Goal: Communication & Community: Answer question/provide support

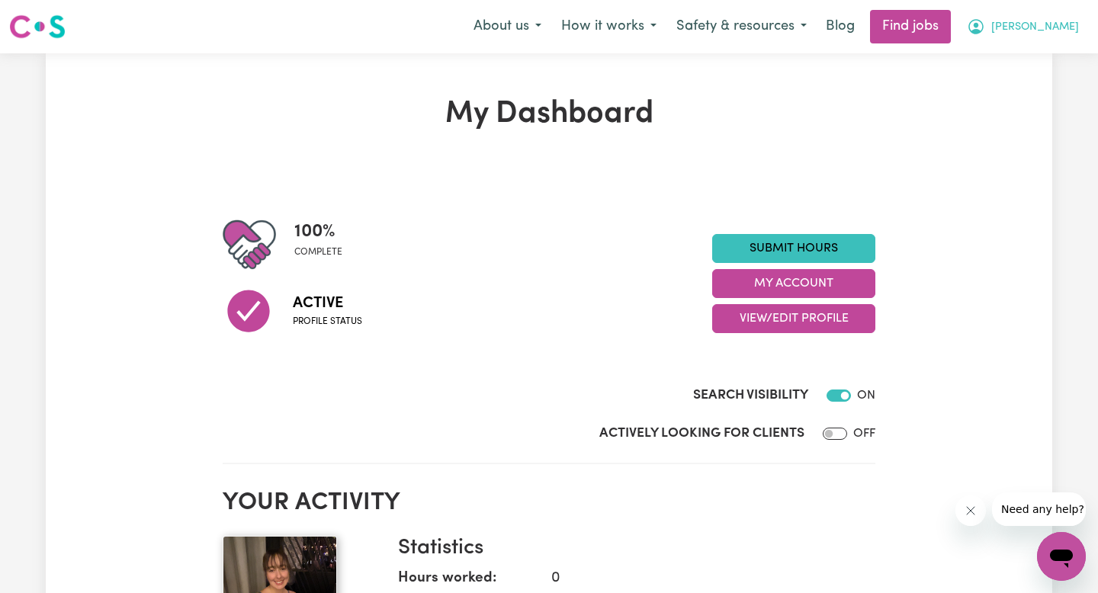
click at [979, 26] on icon "My Account" at bounding box center [976, 25] width 5 height 5
click at [986, 18] on icon "My Account" at bounding box center [976, 27] width 18 height 18
click at [1031, 17] on button "[PERSON_NAME]" at bounding box center [1023, 27] width 132 height 32
click at [528, 21] on button "About us" at bounding box center [508, 27] width 88 height 32
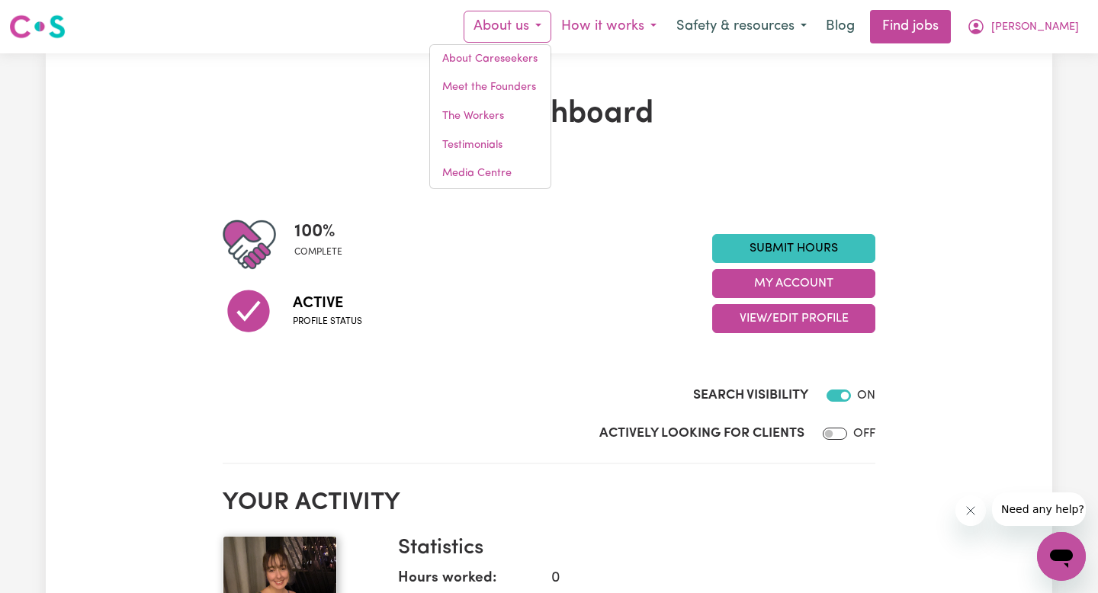
click at [667, 29] on button "How it works" at bounding box center [609, 27] width 115 height 32
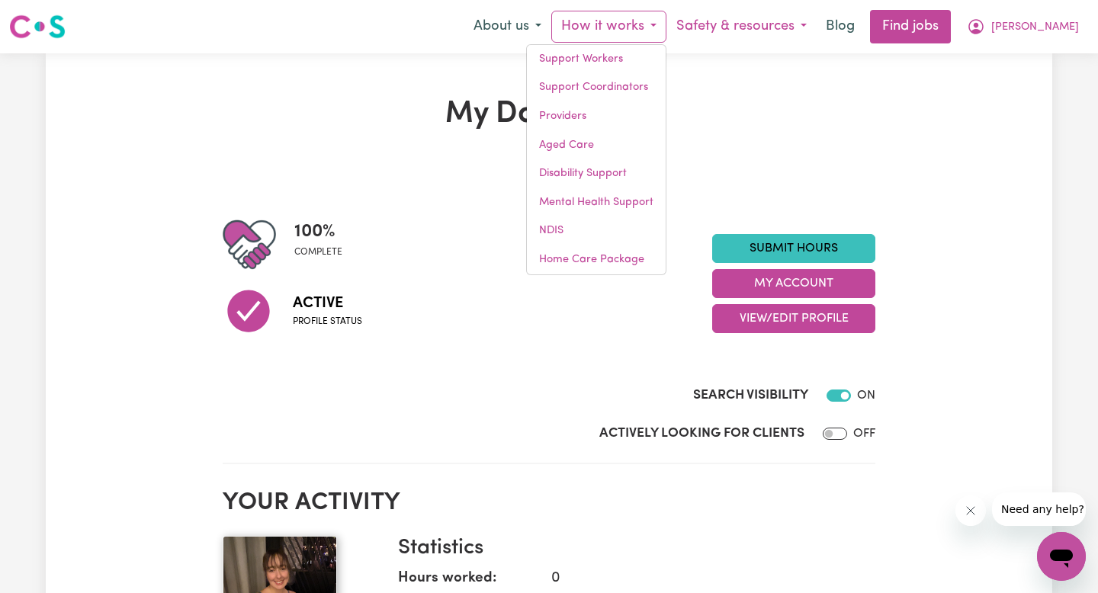
click at [777, 24] on button "Safety & resources" at bounding box center [742, 27] width 150 height 32
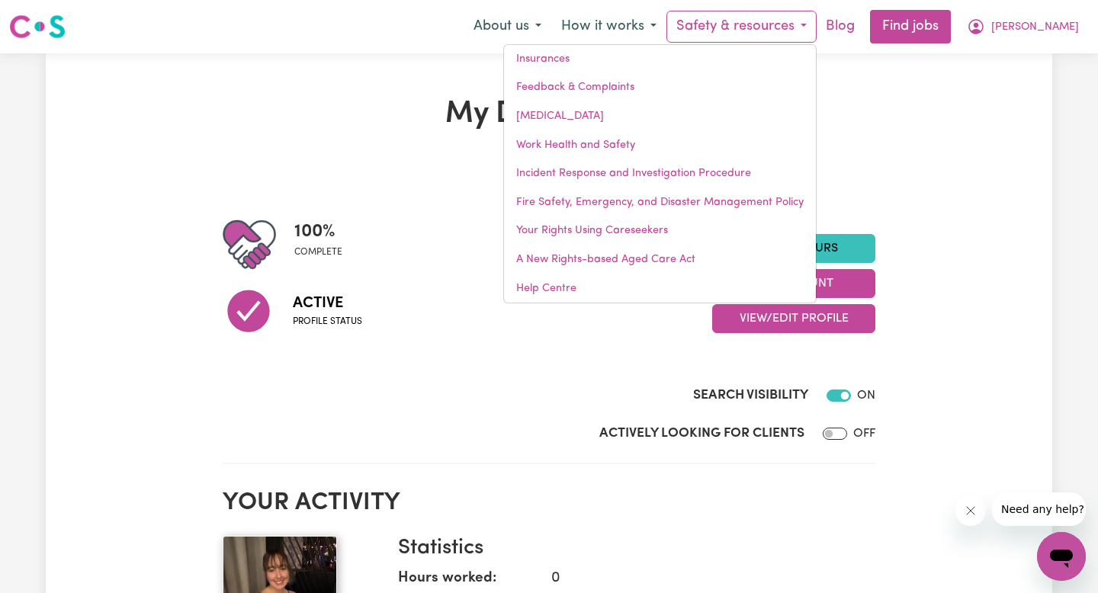
click at [864, 27] on link "Blog" at bounding box center [840, 27] width 47 height 34
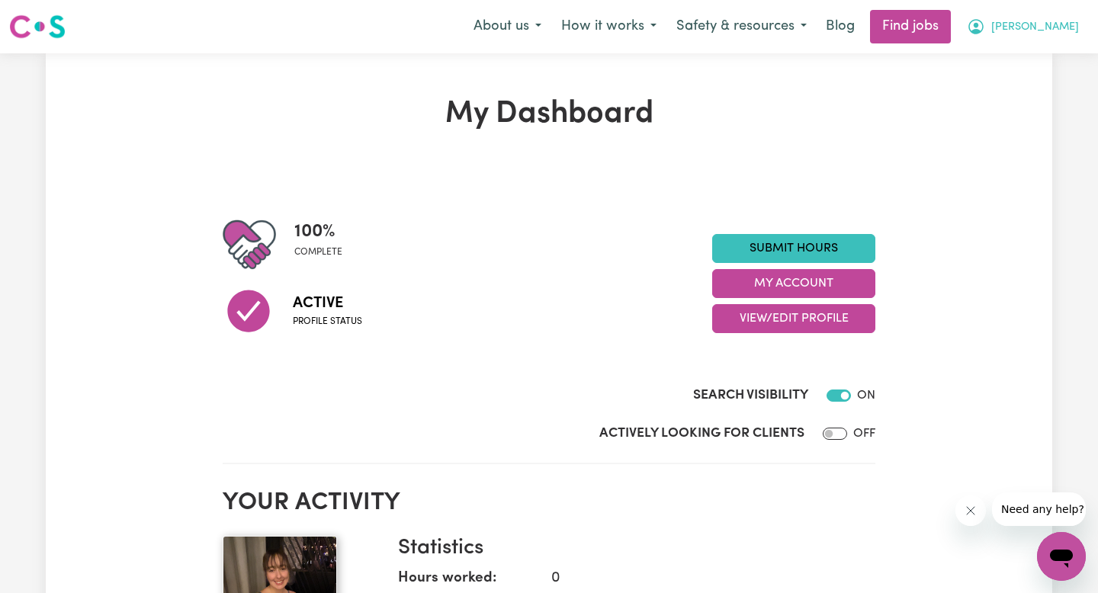
click at [1044, 24] on button "[PERSON_NAME]" at bounding box center [1023, 27] width 132 height 32
click at [1024, 67] on link "My Account" at bounding box center [1028, 59] width 121 height 29
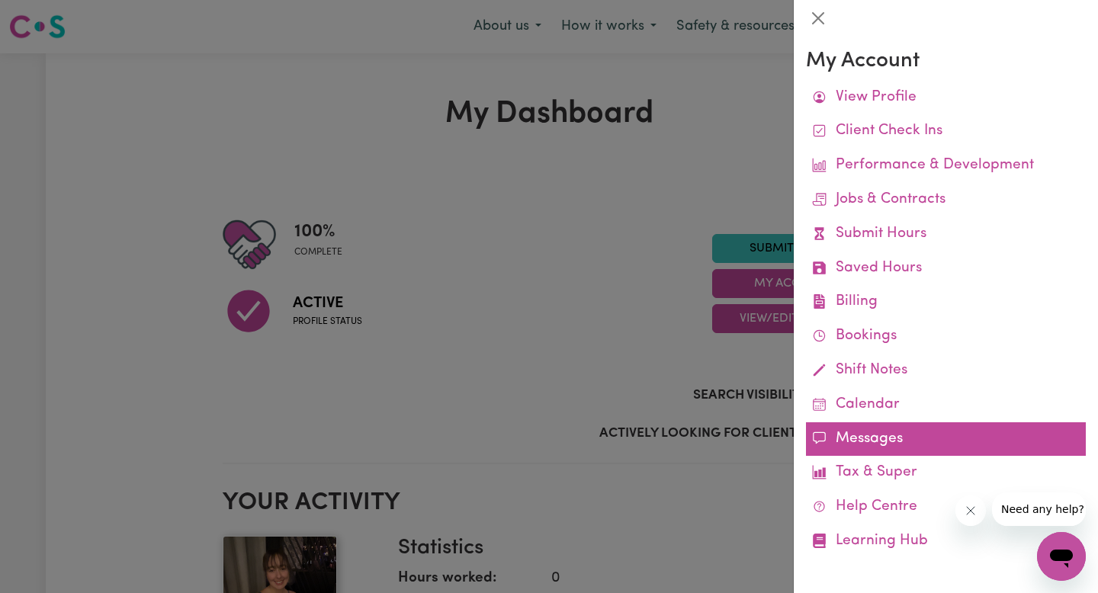
click at [835, 442] on link "Messages" at bounding box center [946, 440] width 280 height 34
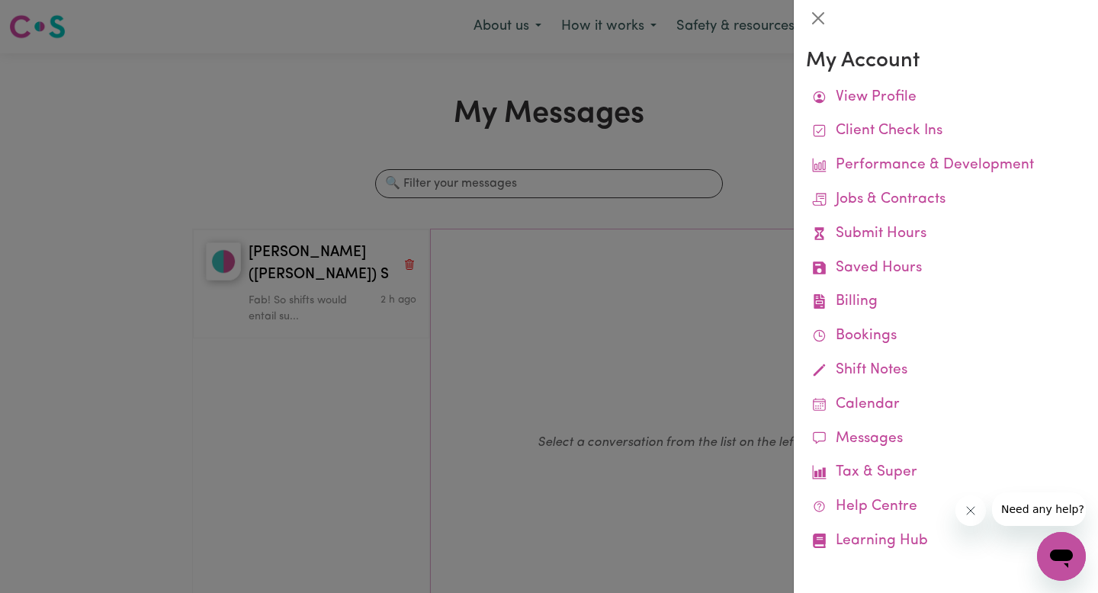
click at [655, 278] on div at bounding box center [549, 296] width 1098 height 593
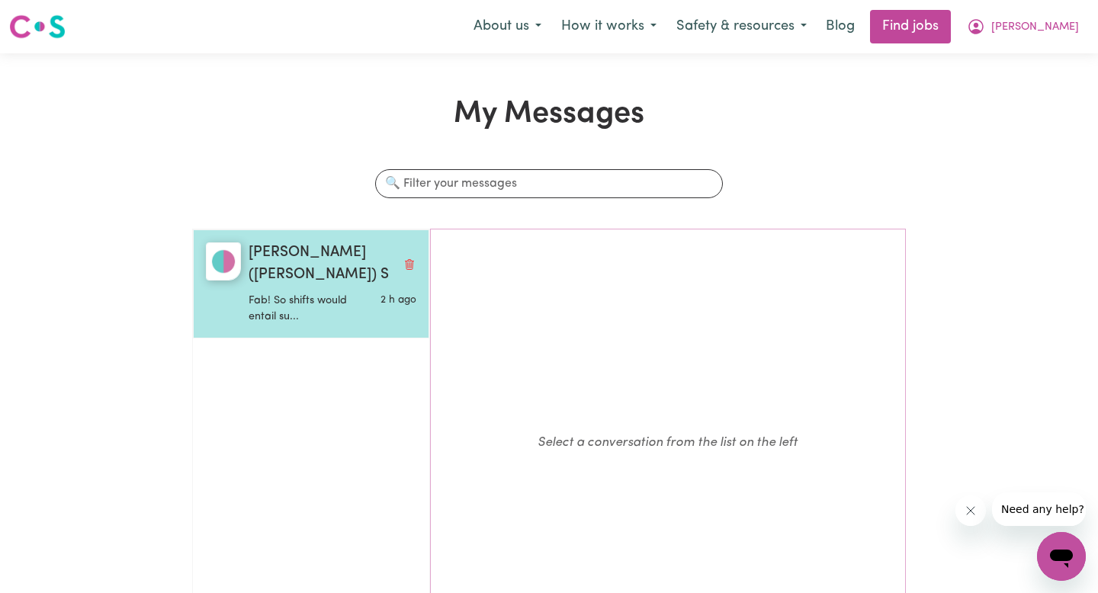
click at [288, 293] on p "Fab! So shifts would entail su..." at bounding box center [305, 309] width 112 height 33
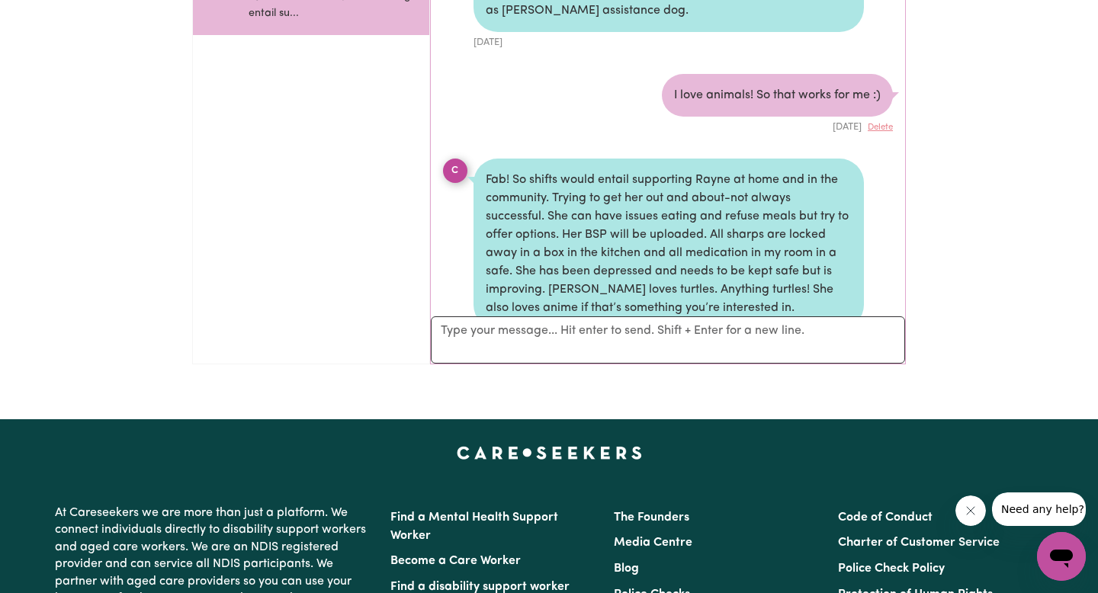
scroll to position [309, 0]
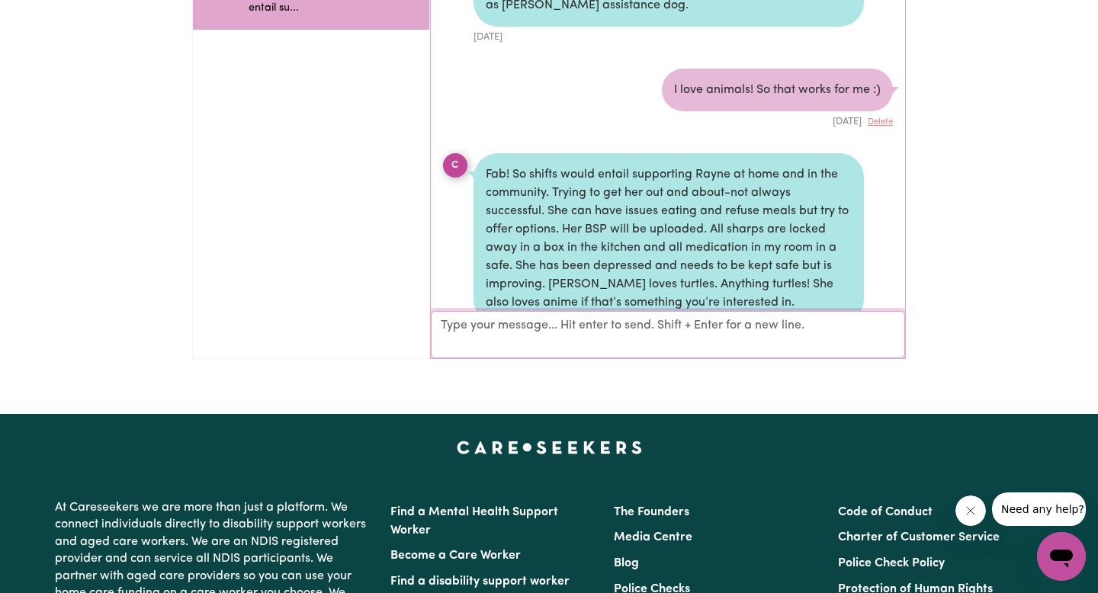
click at [700, 344] on textarea "Your reply" at bounding box center [668, 334] width 474 height 47
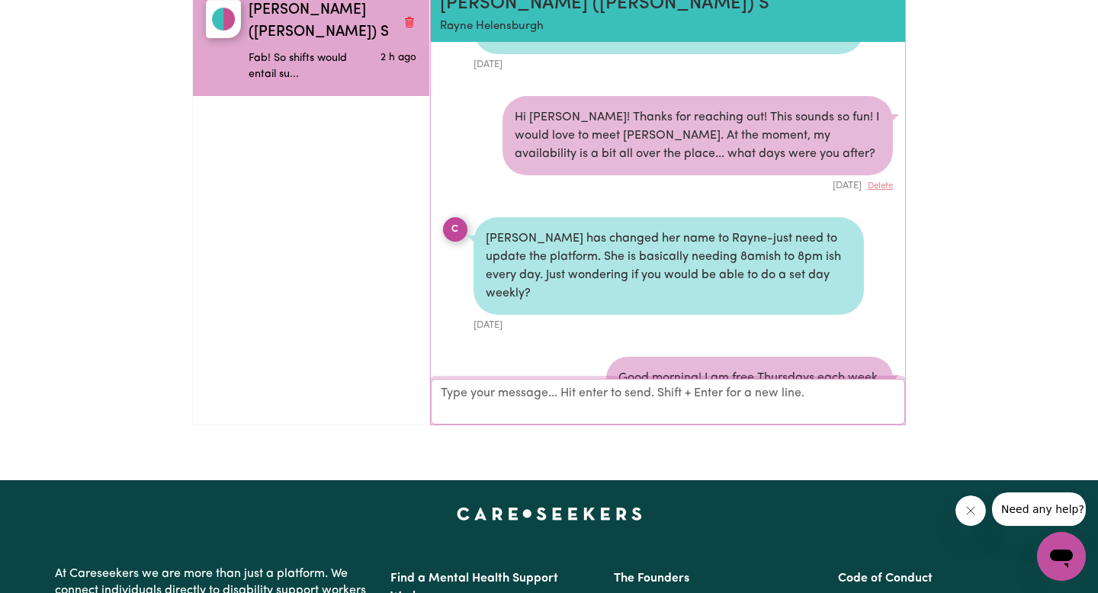
scroll to position [0, 0]
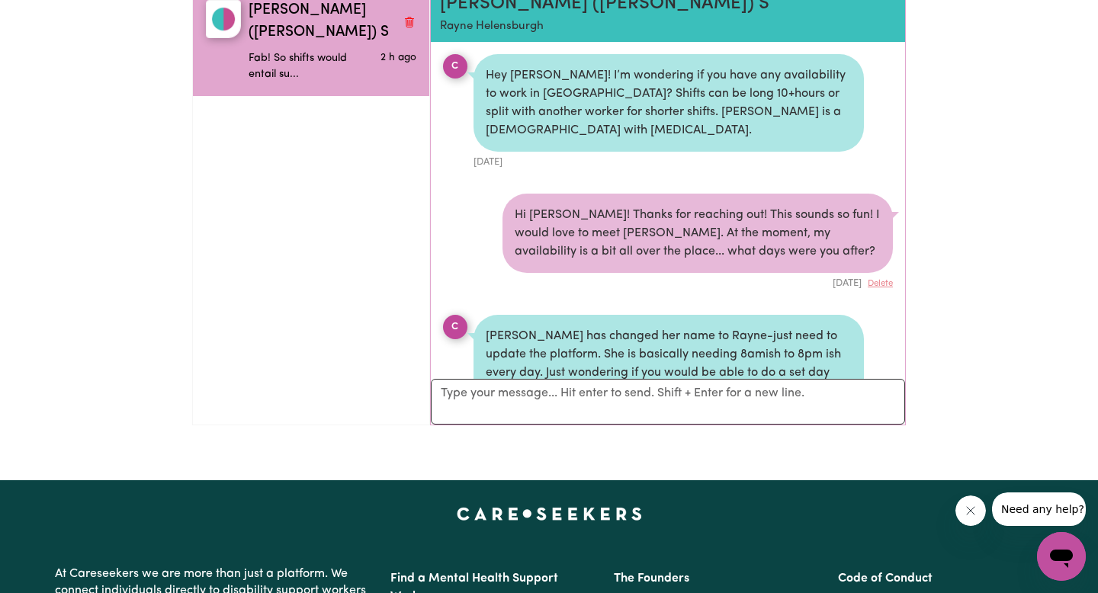
click at [598, 74] on div "Hey [PERSON_NAME]! I’m wondering if you have any availability to work in [GEOGR…" at bounding box center [669, 103] width 391 height 98
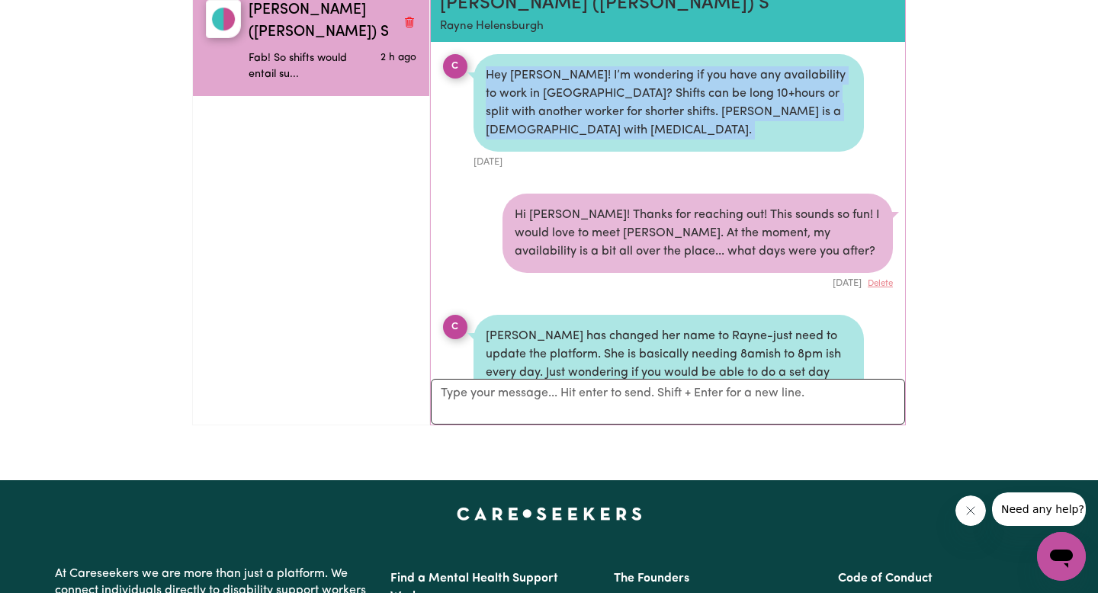
click at [598, 74] on div "Hey [PERSON_NAME]! I’m wondering if you have any availability to work in [GEOGR…" at bounding box center [669, 103] width 391 height 98
copy div "Hey [PERSON_NAME]! I’m wondering if you have any availability to work in [GEOGR…"
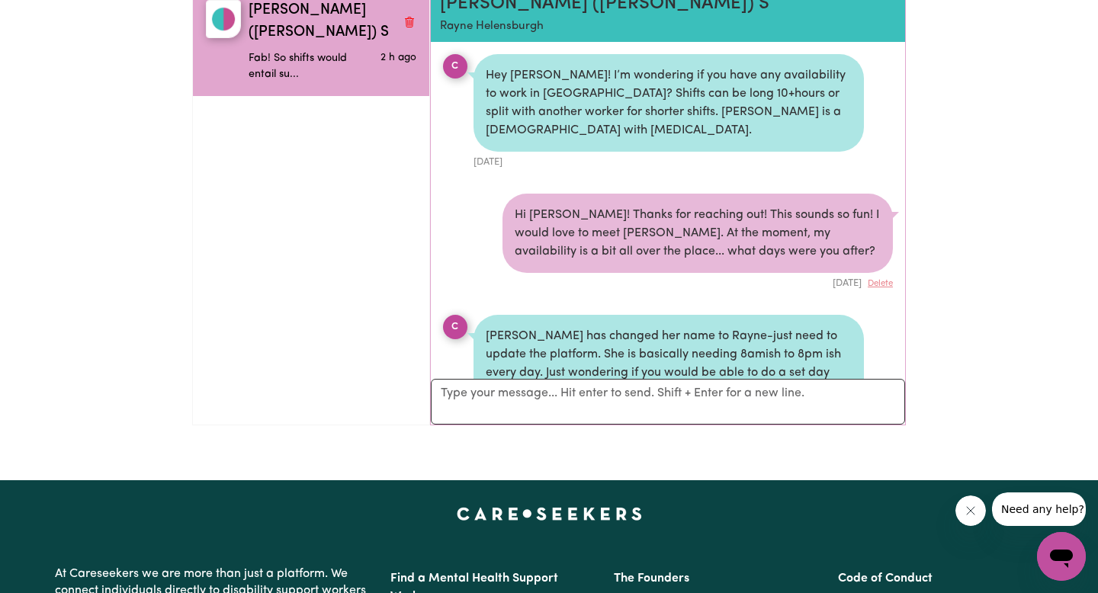
click at [639, 206] on div "Hi [PERSON_NAME]! Thanks for reaching out! This sounds so fun! I would love to …" at bounding box center [698, 233] width 391 height 79
click at [639, 205] on div "Hi [PERSON_NAME]! Thanks for reaching out! This sounds so fun! I would love to …" at bounding box center [698, 233] width 391 height 79
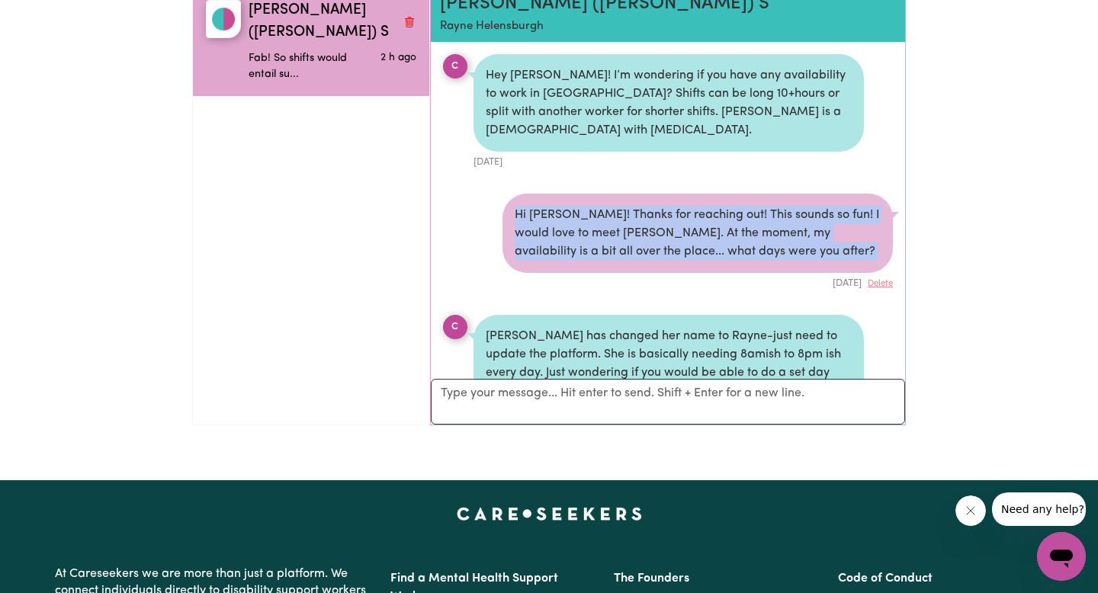
click at [639, 205] on div "Hi [PERSON_NAME]! Thanks for reaching out! This sounds so fun! I would love to …" at bounding box center [698, 233] width 391 height 79
copy div "Hi [PERSON_NAME]! Thanks for reaching out! This sounds so fun! I would love to …"
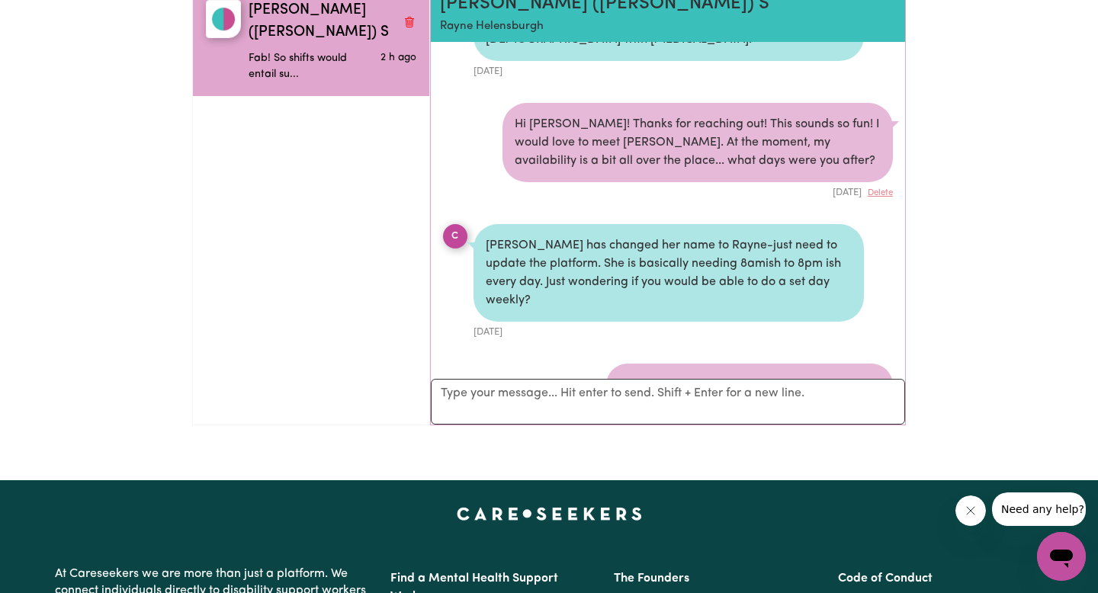
click at [612, 237] on div "[PERSON_NAME] has changed her name to Rayne-just need to update the platform. S…" at bounding box center [669, 273] width 391 height 98
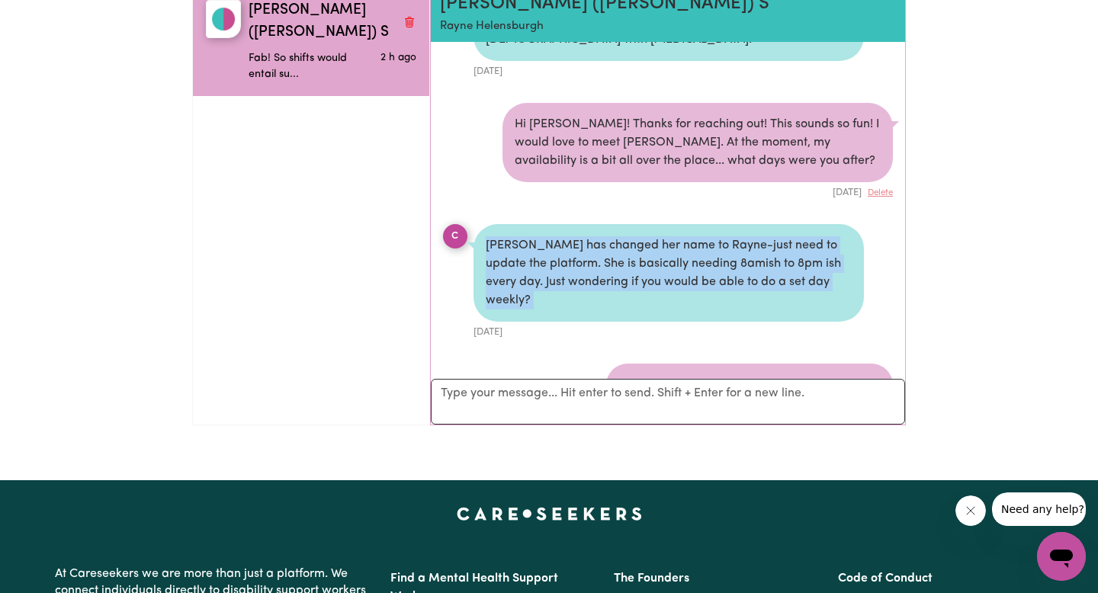
click at [612, 237] on div "[PERSON_NAME] has changed her name to Rayne-just need to update the platform. S…" at bounding box center [669, 273] width 391 height 98
drag, startPoint x: 544, startPoint y: 240, endPoint x: 848, endPoint y: 265, distance: 305.4
click at [848, 265] on div "[PERSON_NAME] has changed her name to Rayne-just need to update the platform. S…" at bounding box center [669, 273] width 391 height 98
copy div "She is basically needing 8amish to 8pm ish every day. Just wondering if you wou…"
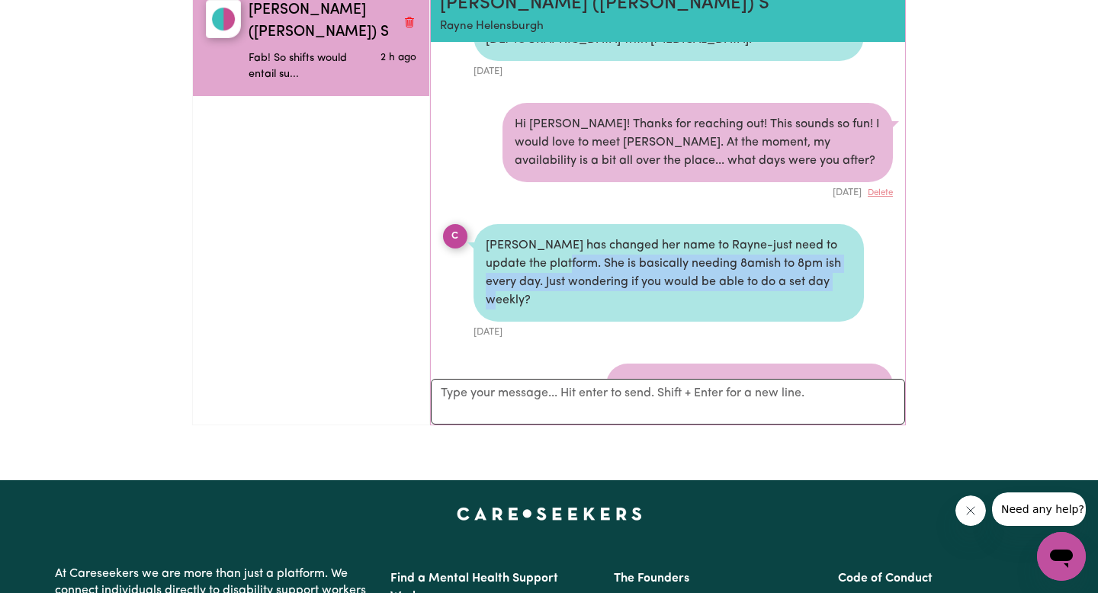
click at [613, 239] on div "[PERSON_NAME] has changed her name to Rayne-just need to update the platform. S…" at bounding box center [669, 273] width 391 height 98
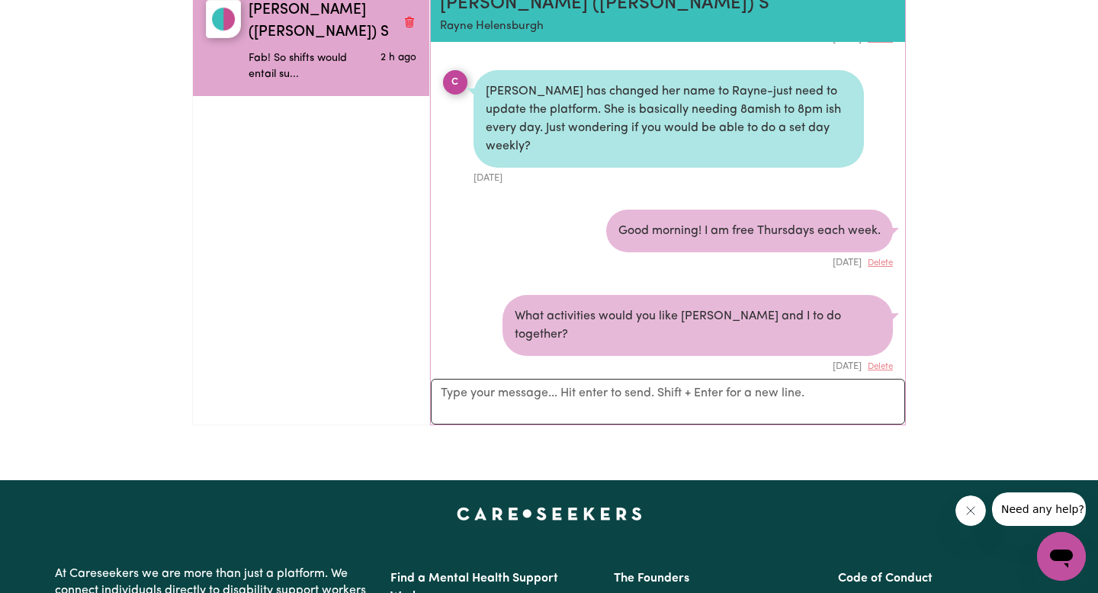
scroll to position [248, 0]
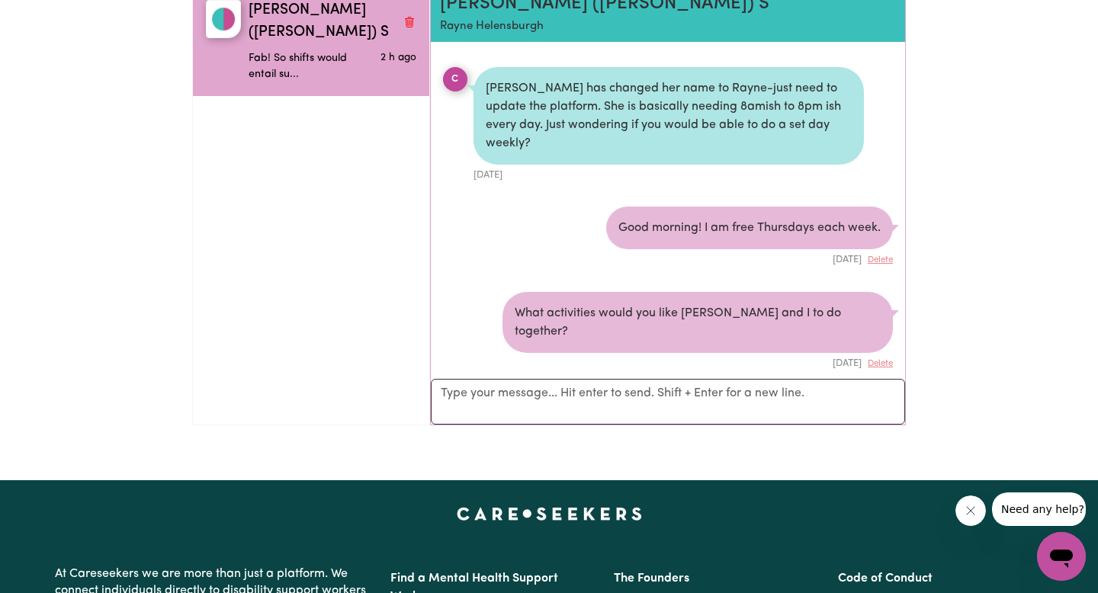
click at [617, 292] on div "What activities would you like [PERSON_NAME] and I to do together?" at bounding box center [698, 322] width 391 height 61
drag, startPoint x: 703, startPoint y: 188, endPoint x: 917, endPoint y: 188, distance: 214.4
click at [917, 188] on div "My Messages Search conversations [PERSON_NAME] ([PERSON_NAME]) S Fab! So shifts…" at bounding box center [549, 146] width 1098 height 584
copy div "I am free Thursdays each week."
click at [610, 292] on div "What activities would you like [PERSON_NAME] and I to do together?" at bounding box center [698, 322] width 391 height 61
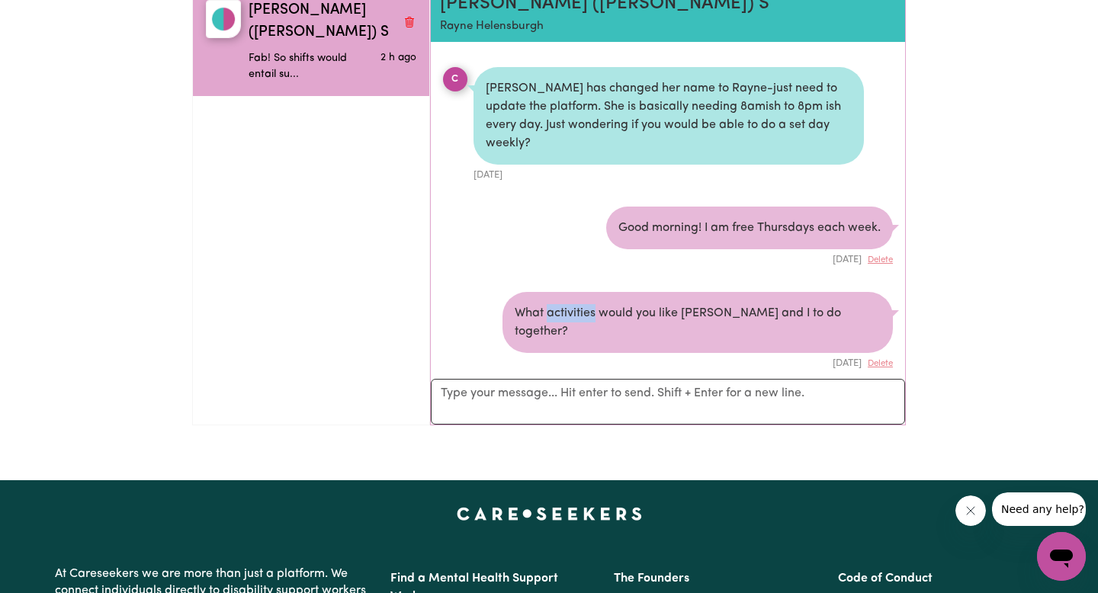
click at [610, 292] on div "What activities would you like [PERSON_NAME] and I to do together?" at bounding box center [698, 322] width 391 height 61
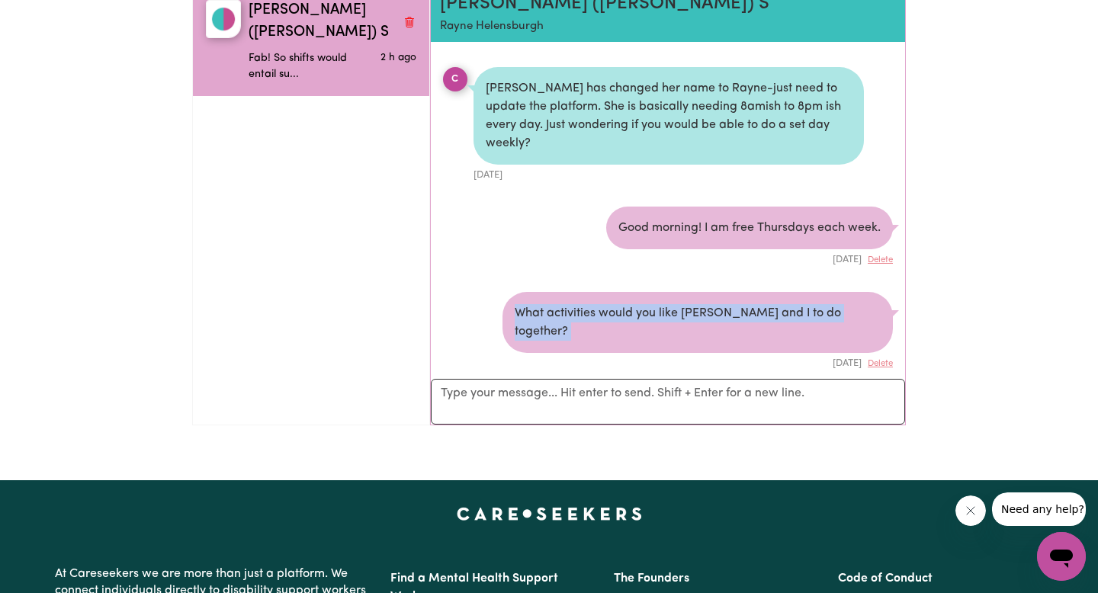
click at [610, 292] on div "What activities would you like [PERSON_NAME] and I to do together?" at bounding box center [698, 322] width 391 height 61
copy div "What activities would you like [PERSON_NAME] and I to do together?"
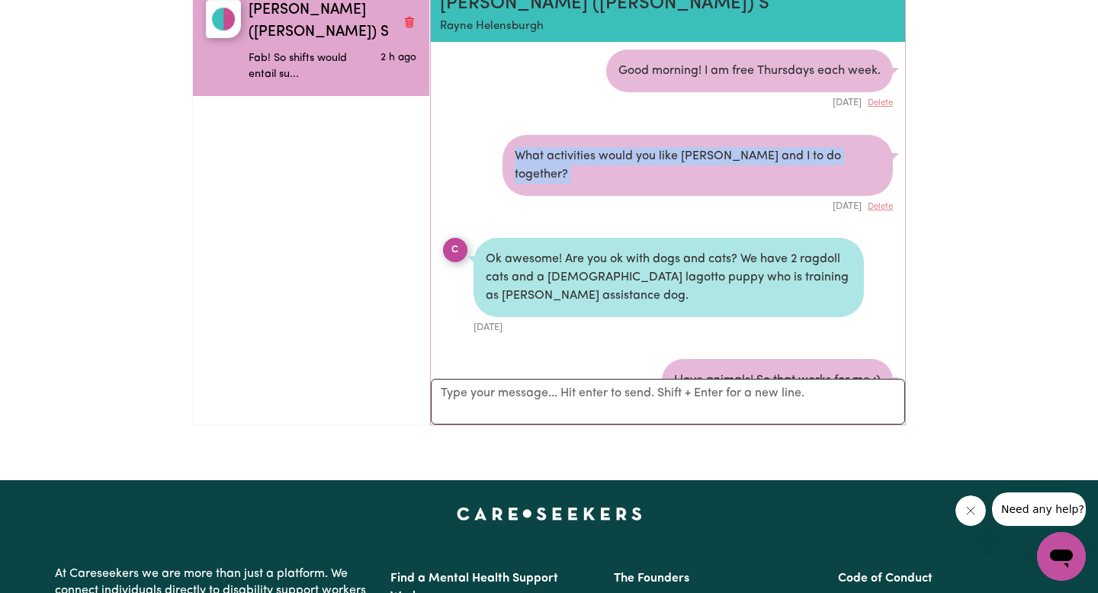
scroll to position [477, 0]
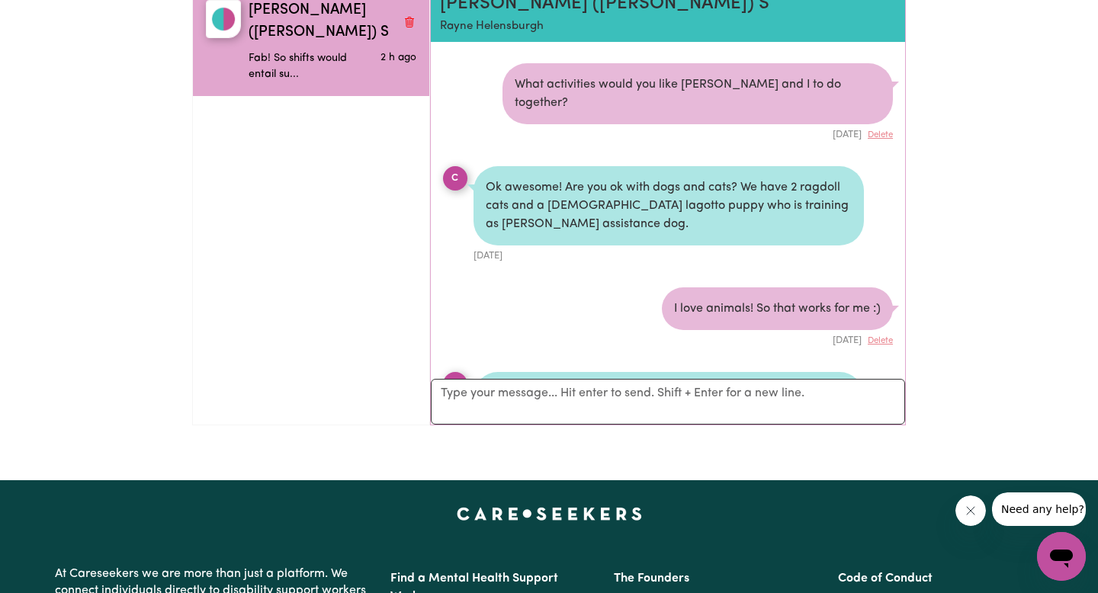
click at [604, 166] on div "Ok awesome! Are you ok with dogs and cats? We have 2 ragdoll cats and a [DEMOGR…" at bounding box center [669, 205] width 391 height 79
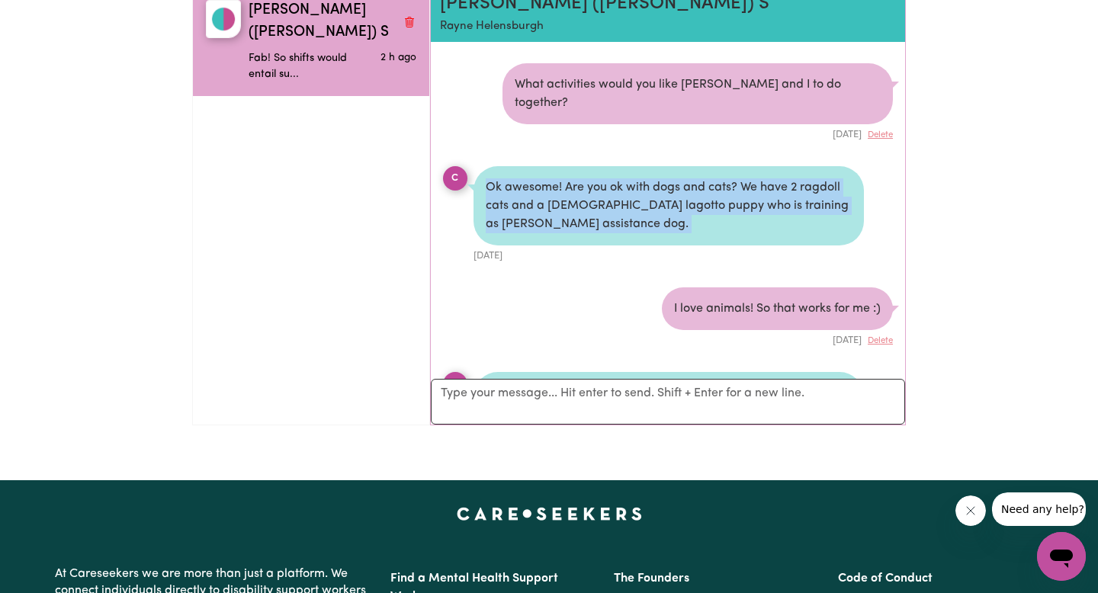
click at [604, 166] on div "Ok awesome! Are you ok with dogs and cats? We have 2 ragdoll cats and a [DEMOGR…" at bounding box center [669, 205] width 391 height 79
copy div "Ok awesome! Are you ok with dogs and cats? We have 2 ragdoll cats and a [DEMOGR…"
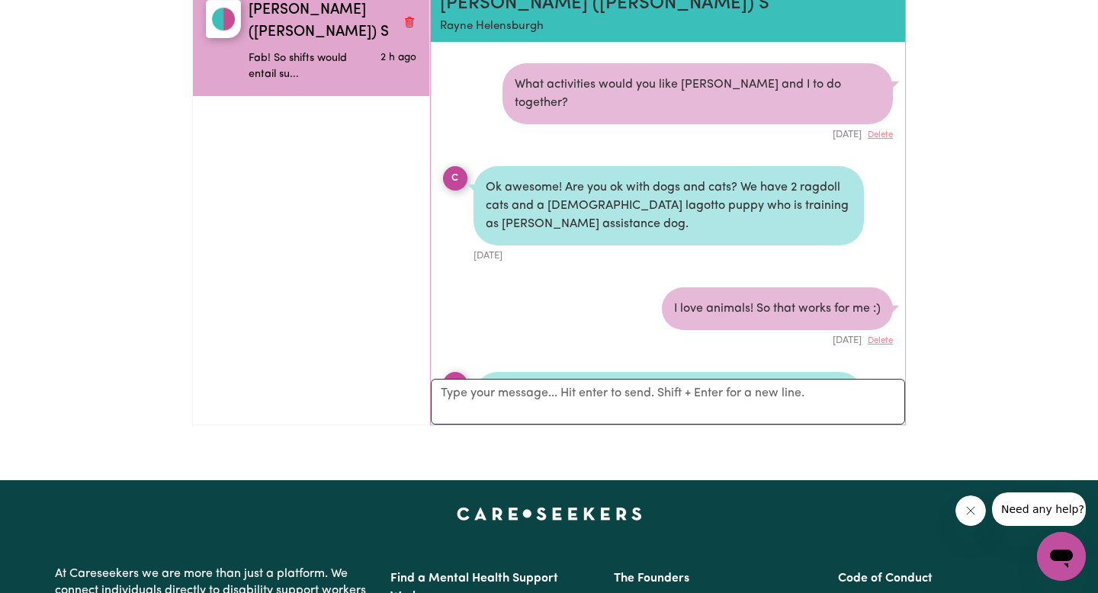
click at [722, 288] on div "I love animals! So that works for me :)" at bounding box center [777, 309] width 231 height 43
copy div "I love animals! So that works for me :)"
click at [297, 393] on ul "[PERSON_NAME] ([PERSON_NAME]) S Fab! So shifts would entail su... 2 h ago" at bounding box center [311, 205] width 238 height 439
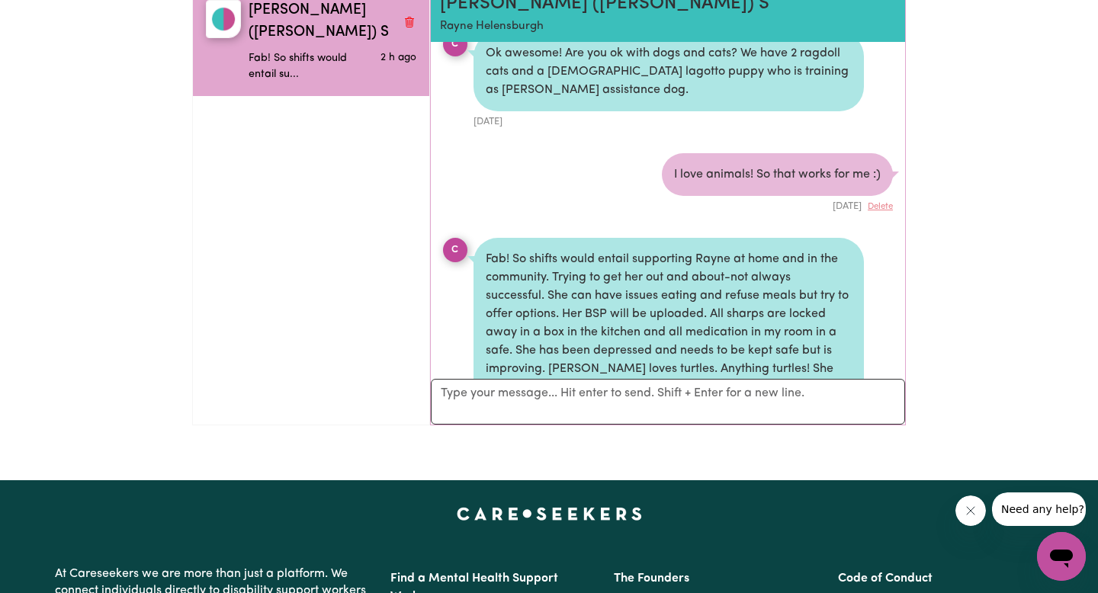
scroll to position [628, 0]
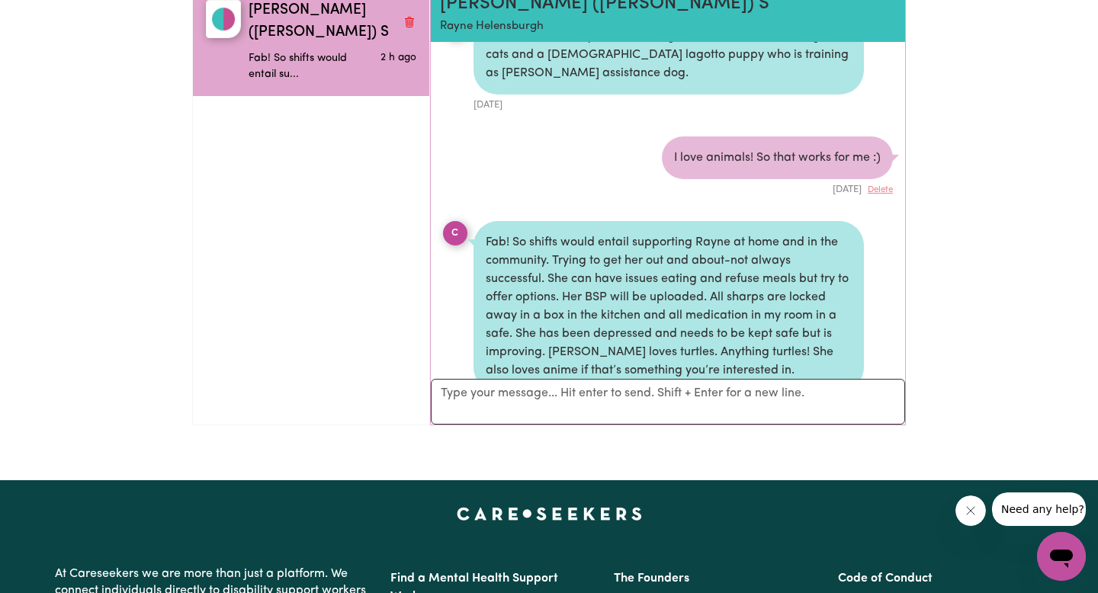
click at [609, 221] on div "Fab! So shifts would entail supporting Rayne at home and in the community. Tryi…" at bounding box center [669, 306] width 391 height 171
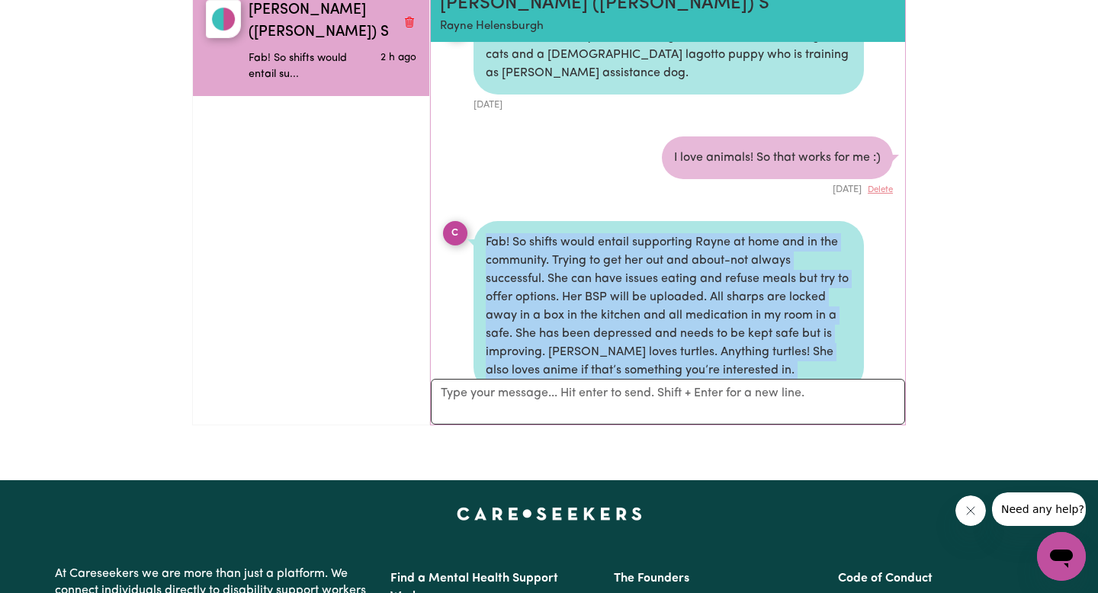
click at [609, 221] on div "Fab! So shifts would entail supporting Rayne at home and in the community. Tryi…" at bounding box center [669, 306] width 391 height 171
copy div "Fab! So shifts would entail supporting Rayne at home and in the community. Tryi…"
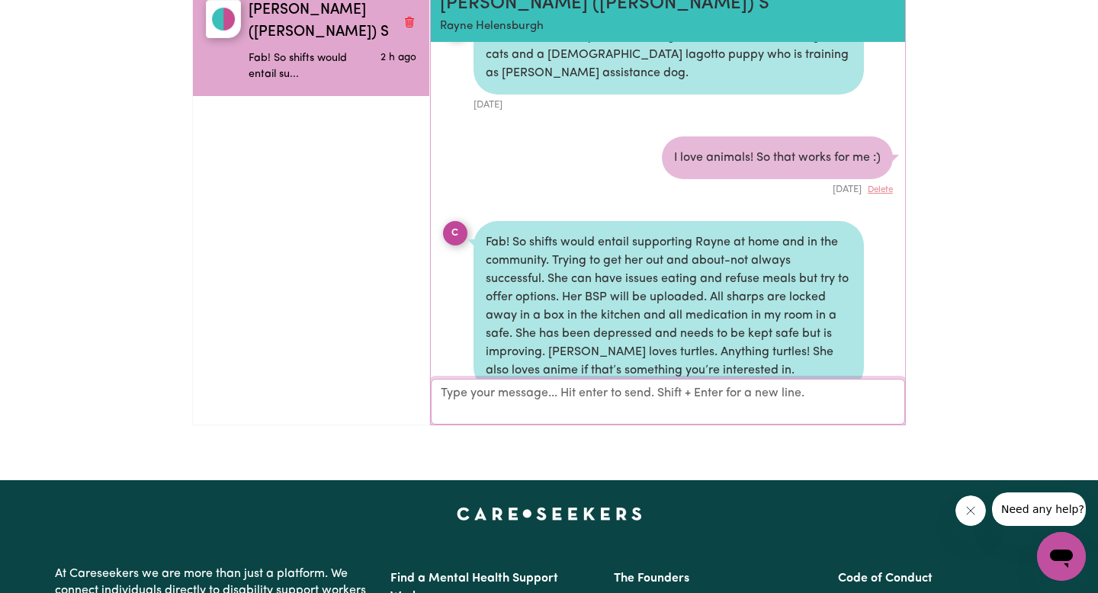
click at [497, 392] on textarea "Your reply" at bounding box center [668, 402] width 474 height 46
paste textarea ""Aww Rayne sounds awesome! I’m totally up for some turtle fun — and I like anim…"
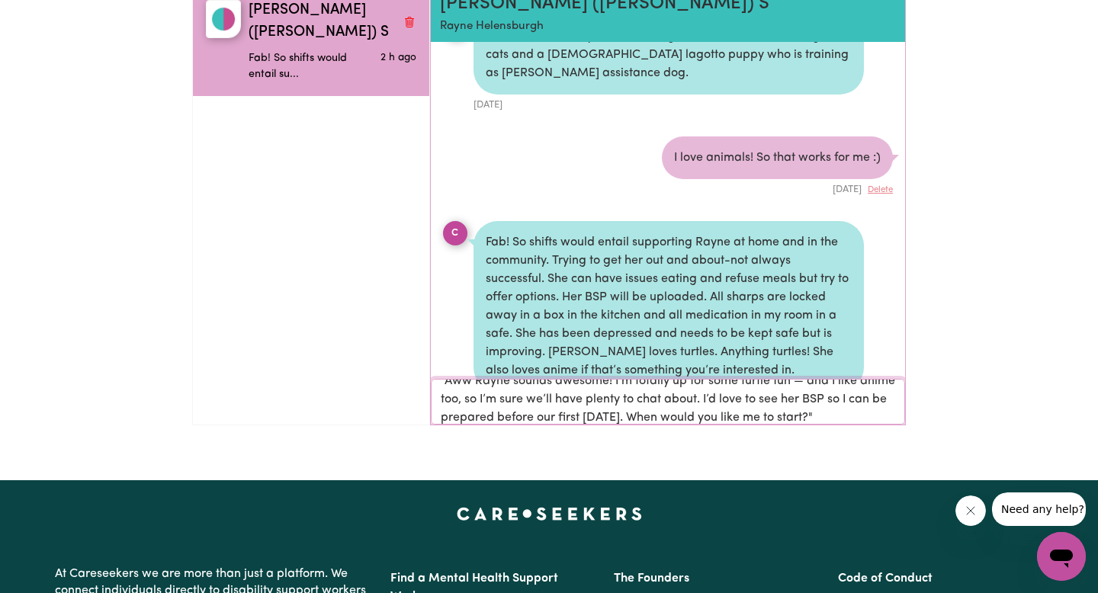
scroll to position [0, 0]
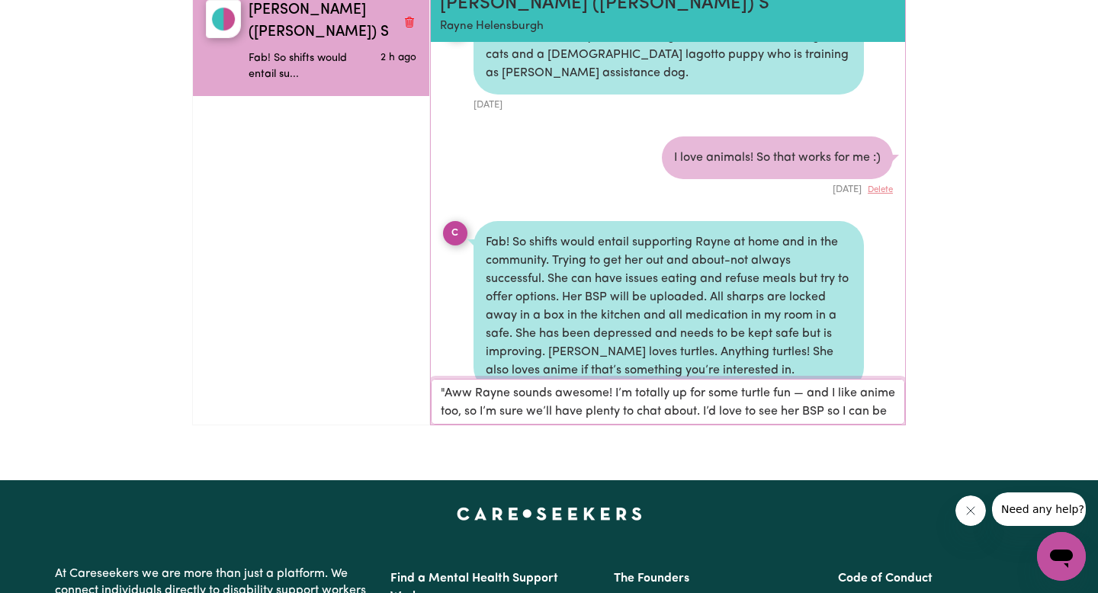
drag, startPoint x: 478, startPoint y: 396, endPoint x: 424, endPoint y: 394, distance: 54.2
click at [426, 395] on div "[PERSON_NAME] ([PERSON_NAME]) S Fab! So shifts would entail su... 2 h ago [PERS…" at bounding box center [549, 212] width 714 height 452
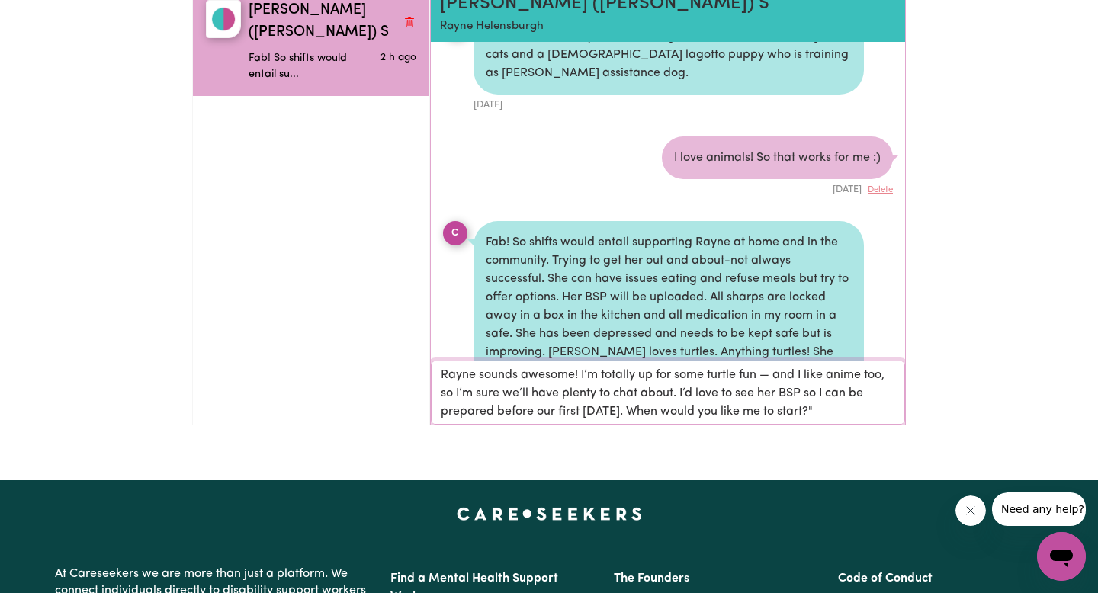
drag, startPoint x: 584, startPoint y: 375, endPoint x: 702, endPoint y: 376, distance: 117.5
click at [702, 376] on textarea "Rayne sounds awesome! I’m totally up for some turtle fun — and I like anime too…" at bounding box center [668, 393] width 474 height 64
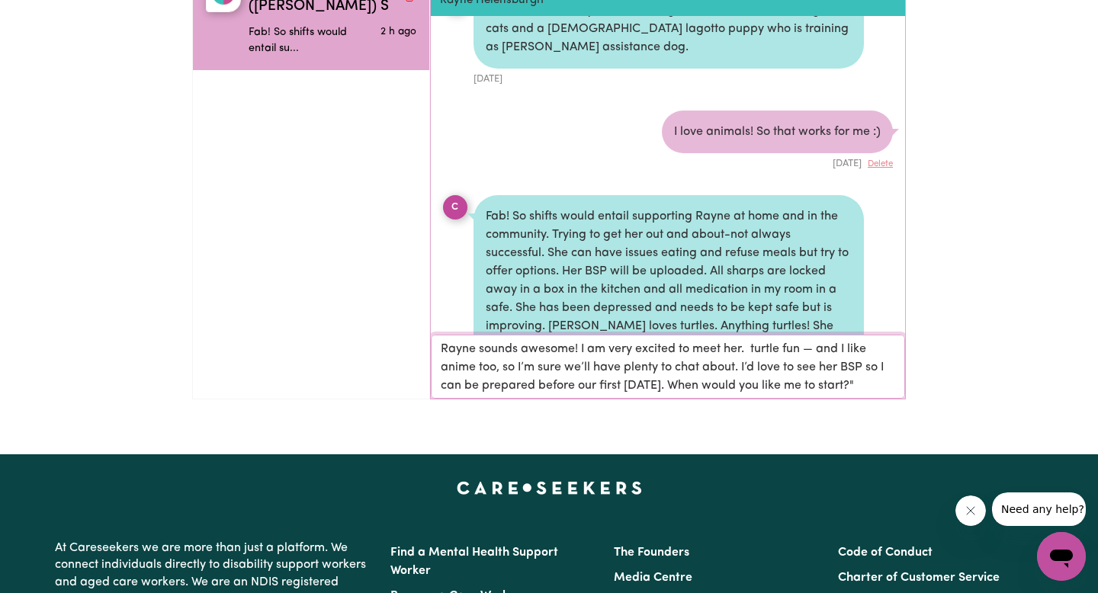
scroll to position [269, 0]
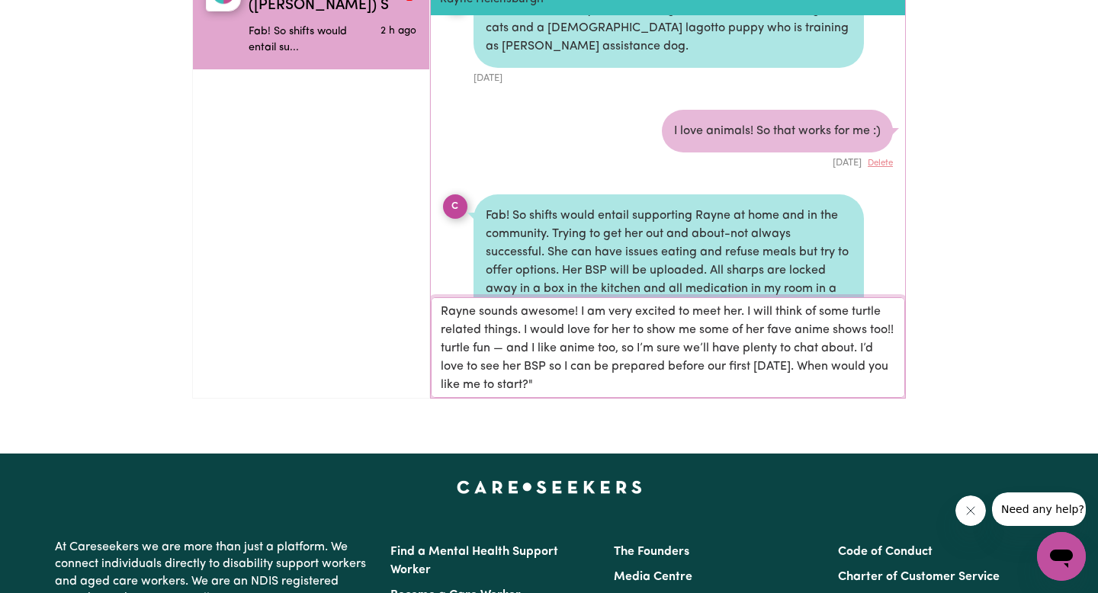
click at [517, 335] on textarea "Rayne sounds awesome! I am very excited to meet her. I will think of some turtl…" at bounding box center [668, 348] width 474 height 101
click at [581, 362] on textarea "Rayne sounds awesome! I am very excited to meet her. I will think of some turtl…" at bounding box center [668, 348] width 474 height 101
drag, startPoint x: 481, startPoint y: 368, endPoint x: 503, endPoint y: 352, distance: 28.4
click at [503, 352] on textarea "Rayne sounds awesome! I am very excited to meet her. I will think of some turtl…" at bounding box center [668, 348] width 474 height 101
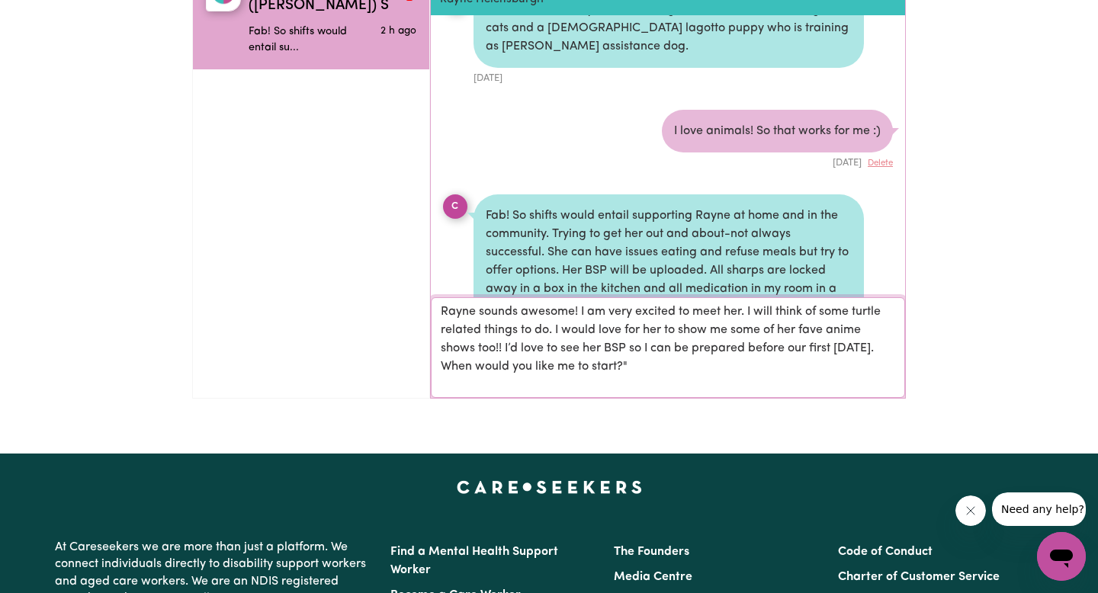
click at [672, 365] on textarea "Rayne sounds awesome! I am very excited to meet her. I will think of some turtl…" at bounding box center [668, 348] width 474 height 101
click at [580, 317] on textarea "Rayne sounds awesome! I am very excited to meet her. I will think of some turtl…" at bounding box center [668, 348] width 474 height 101
drag, startPoint x: 581, startPoint y: 313, endPoint x: 747, endPoint y: 315, distance: 166.3
click at [747, 315] on textarea "Rayne sounds awesome! I am very excited to meet her. I will think of some turtl…" at bounding box center [668, 348] width 474 height 101
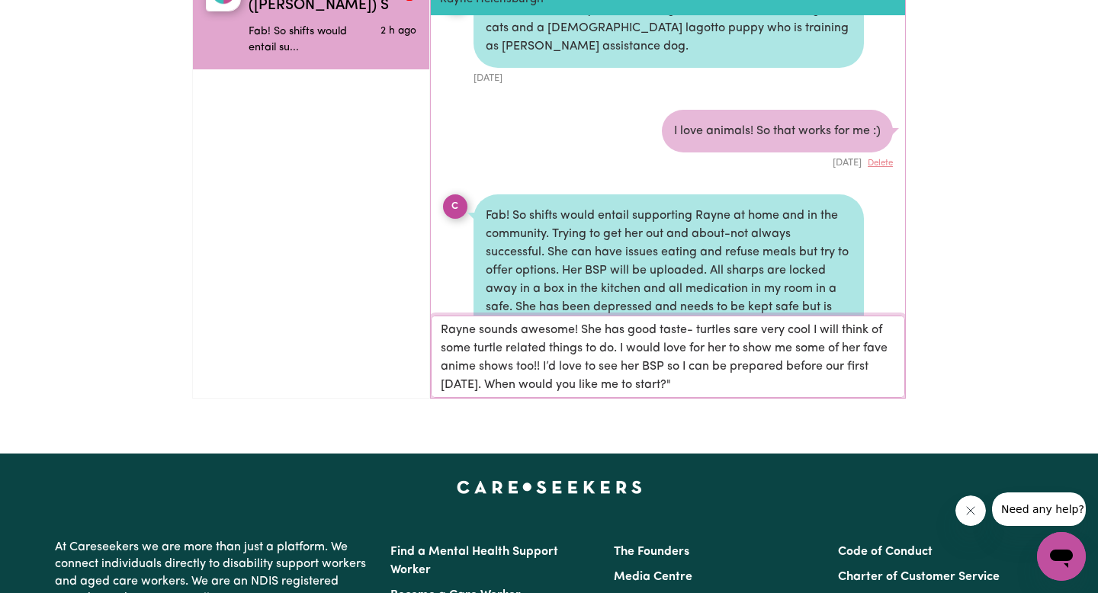
click at [741, 330] on textarea "Rayne sounds awesome! She has good taste- turtles sare very cool I will think o…" at bounding box center [668, 357] width 474 height 82
click at [809, 330] on textarea "Rayne sounds awesome! She has good taste- turtles are very cool I will think of…" at bounding box center [668, 357] width 474 height 82
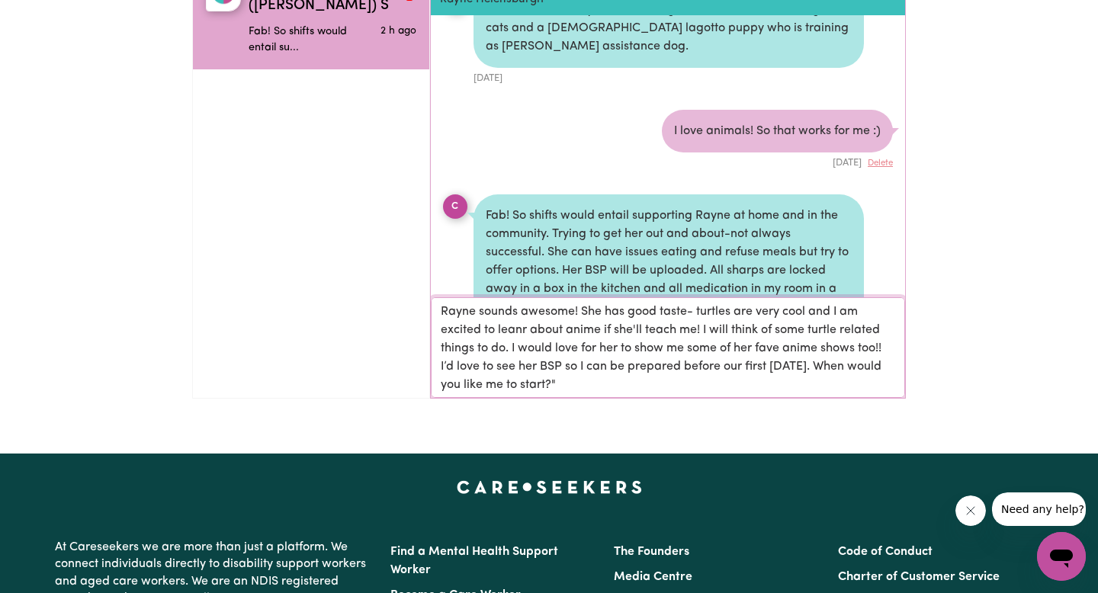
click at [521, 331] on textarea "Rayne sounds awesome! She has good taste- turtles are very cool and I am excite…" at bounding box center [668, 348] width 474 height 101
click at [584, 355] on textarea "Rayne sounds awesome! She has good taste- turtles are very cool and I am excite…" at bounding box center [668, 348] width 474 height 101
drag, startPoint x: 704, startPoint y: 332, endPoint x: 890, endPoint y: 346, distance: 186.6
click at [890, 346] on textarea "Rayne sounds awesome! She has good taste- turtles are very cool and I am excite…" at bounding box center [668, 348] width 474 height 101
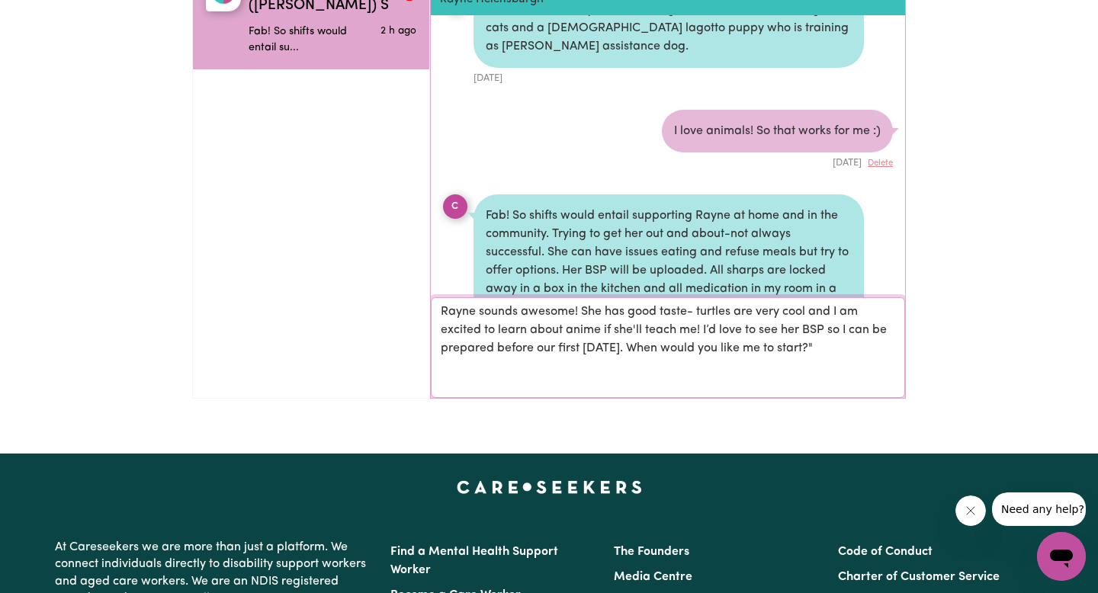
click at [876, 356] on textarea "Rayne sounds awesome! She has good taste- turtles are very cool and I am excite…" at bounding box center [668, 348] width 474 height 101
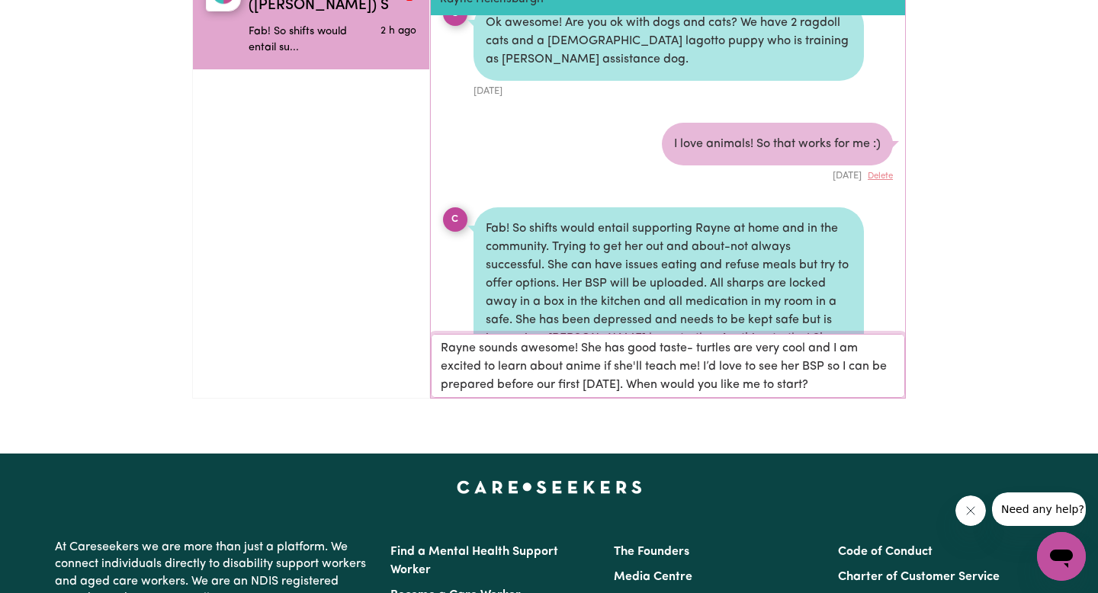
scroll to position [631, 0]
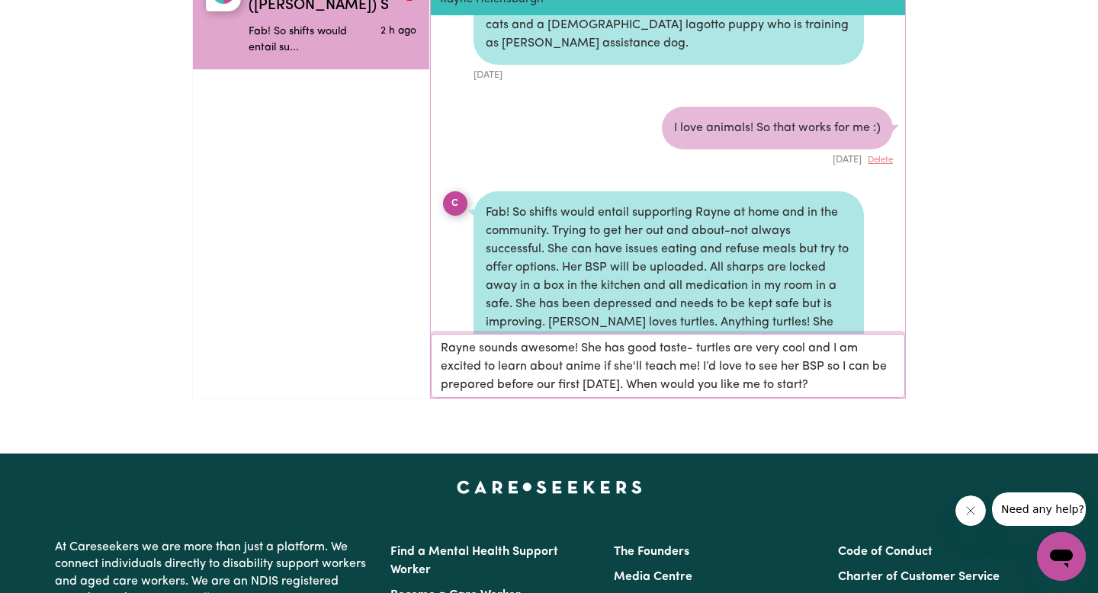
drag, startPoint x: 642, startPoint y: 384, endPoint x: 864, endPoint y: 381, distance: 222.0
click at [864, 381] on textarea "Rayne sounds awesome! She has good taste- turtles are very cool and I am excite…" at bounding box center [668, 366] width 474 height 64
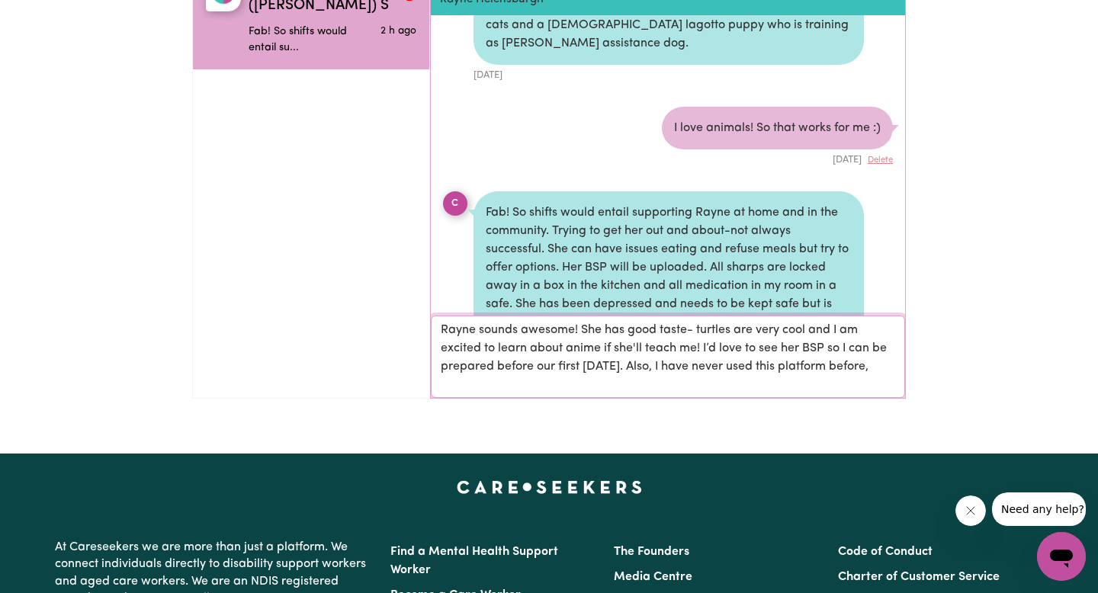
scroll to position [0, 0]
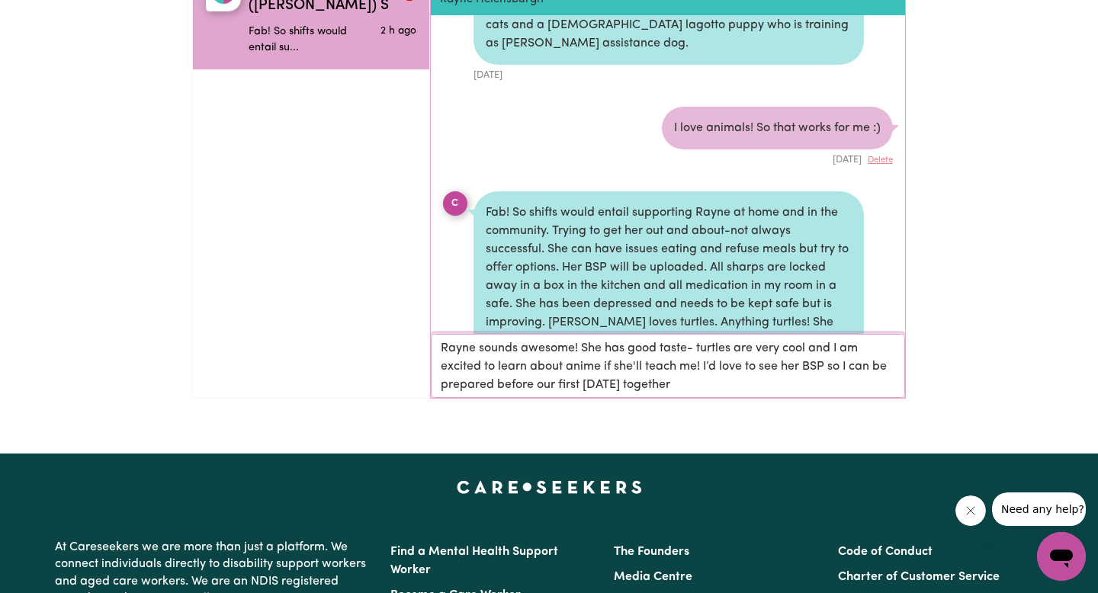
type textarea "Rayne sounds awesome! She has good taste- turtles are very cool and I am excite…"
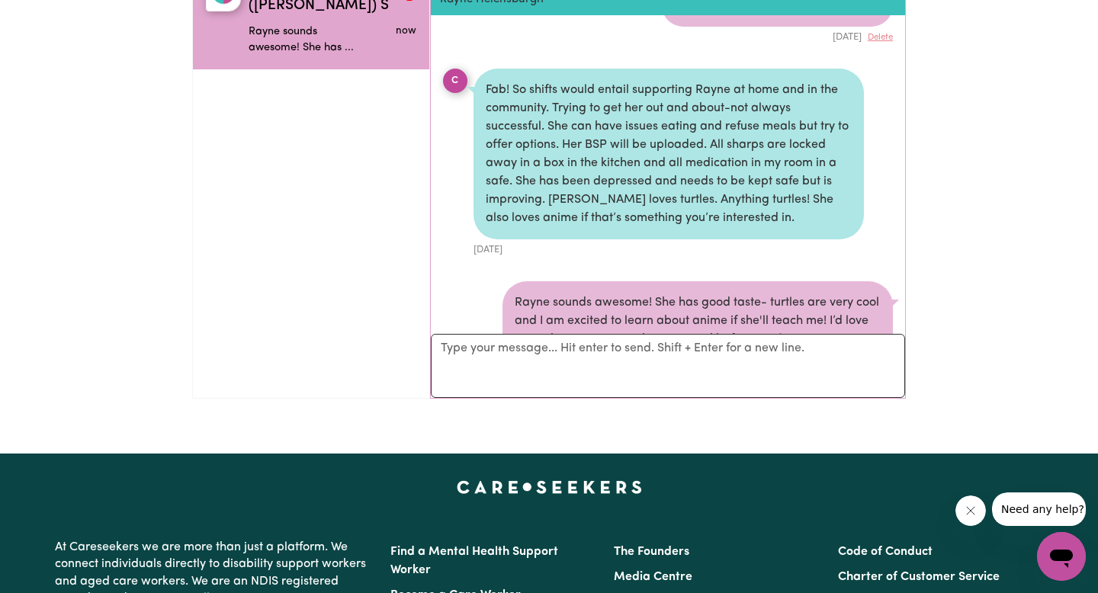
scroll to position [786, 0]
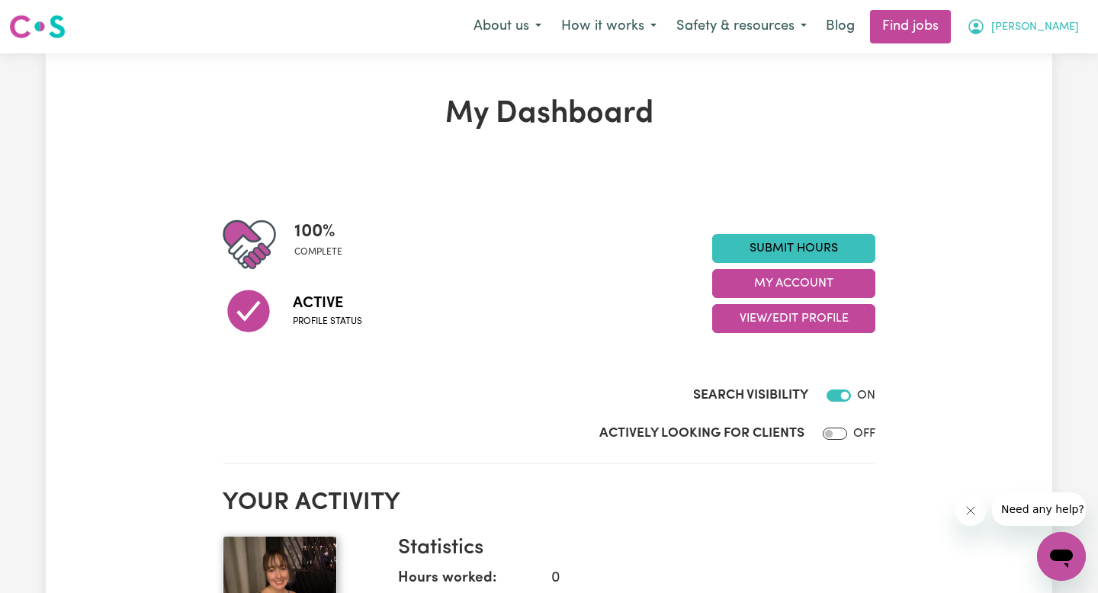
click at [1040, 33] on button "[PERSON_NAME]" at bounding box center [1023, 27] width 132 height 32
click at [1022, 64] on link "My Account" at bounding box center [1028, 59] width 121 height 29
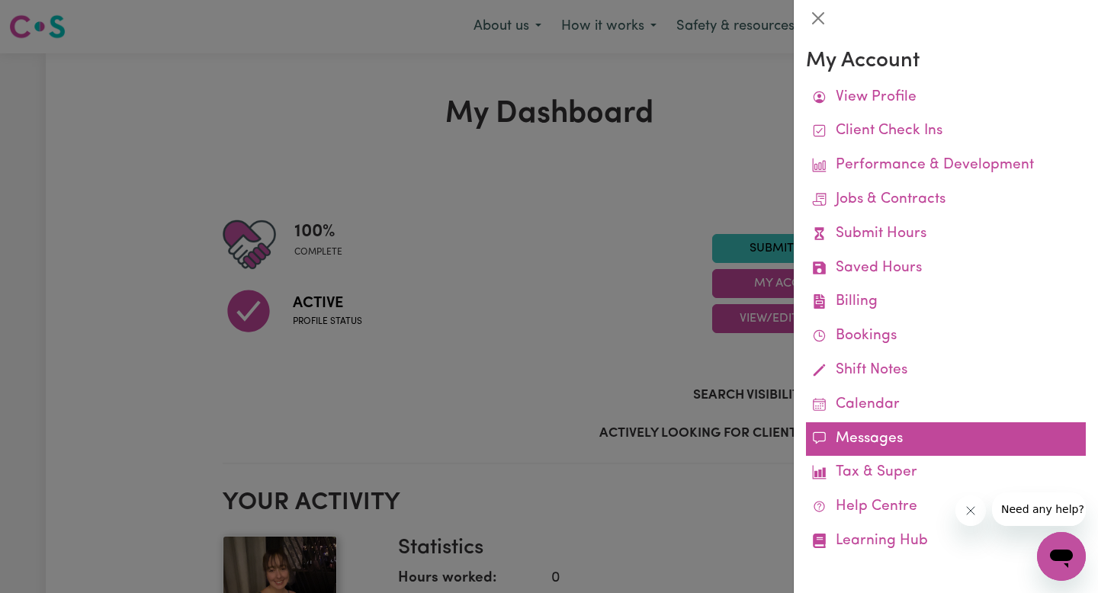
click at [862, 435] on link "Messages" at bounding box center [946, 440] width 280 height 34
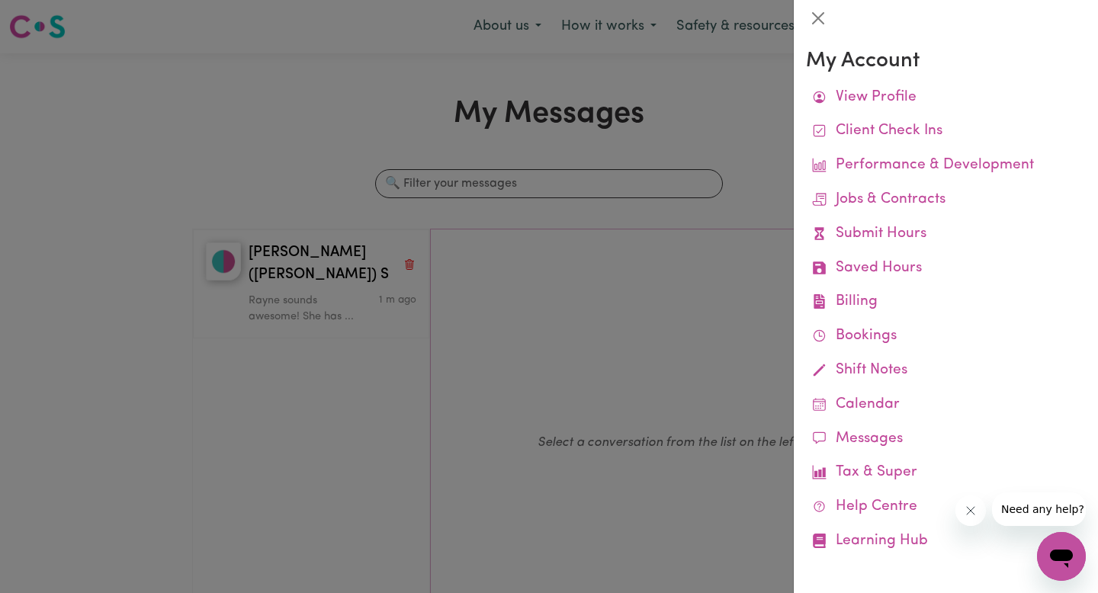
click at [332, 451] on div at bounding box center [549, 296] width 1098 height 593
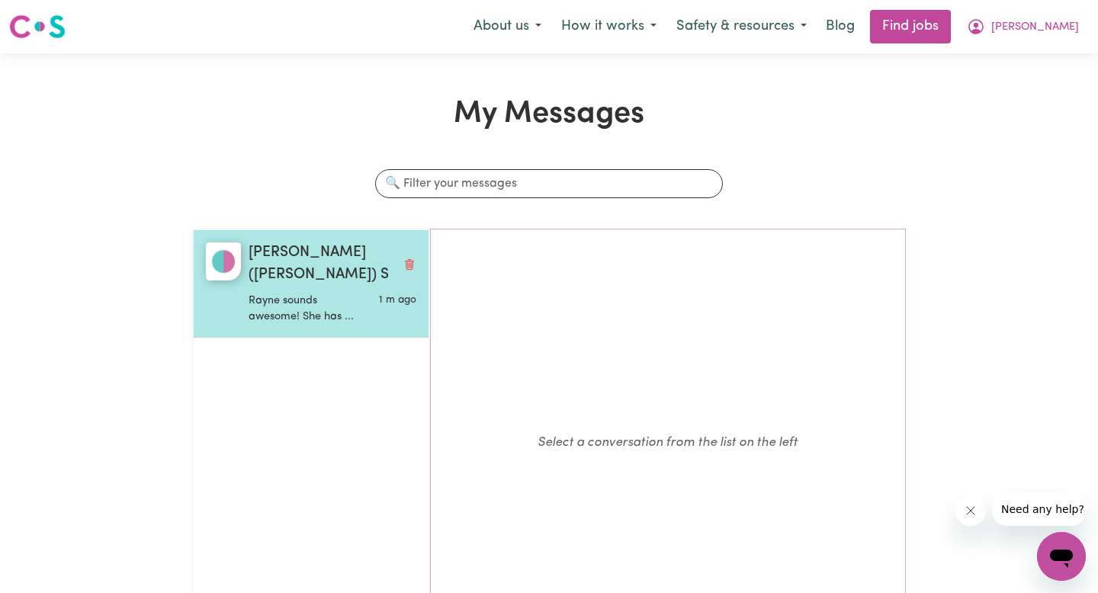
click at [315, 301] on p "Rayne sounds awesome! She has ..." at bounding box center [305, 309] width 112 height 33
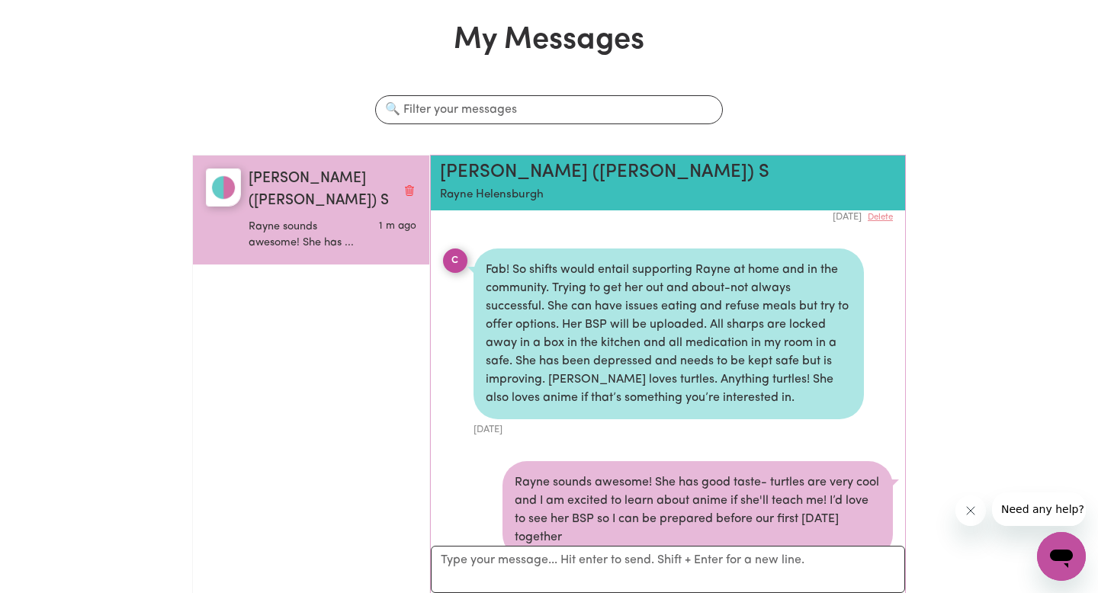
scroll to position [269, 0]
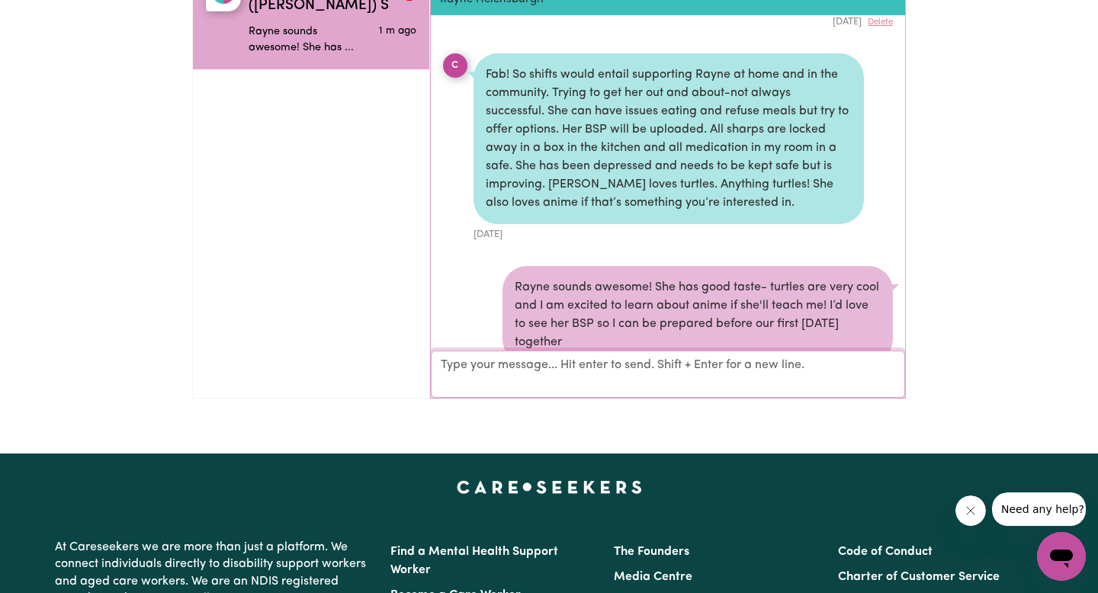
click at [594, 397] on textarea "Your reply" at bounding box center [668, 374] width 474 height 47
type textarea "O"
click at [623, 364] on textarea "Also, I just remembered I have a long uni day on Thursday the 28th, so I actual…" at bounding box center [668, 375] width 474 height 46
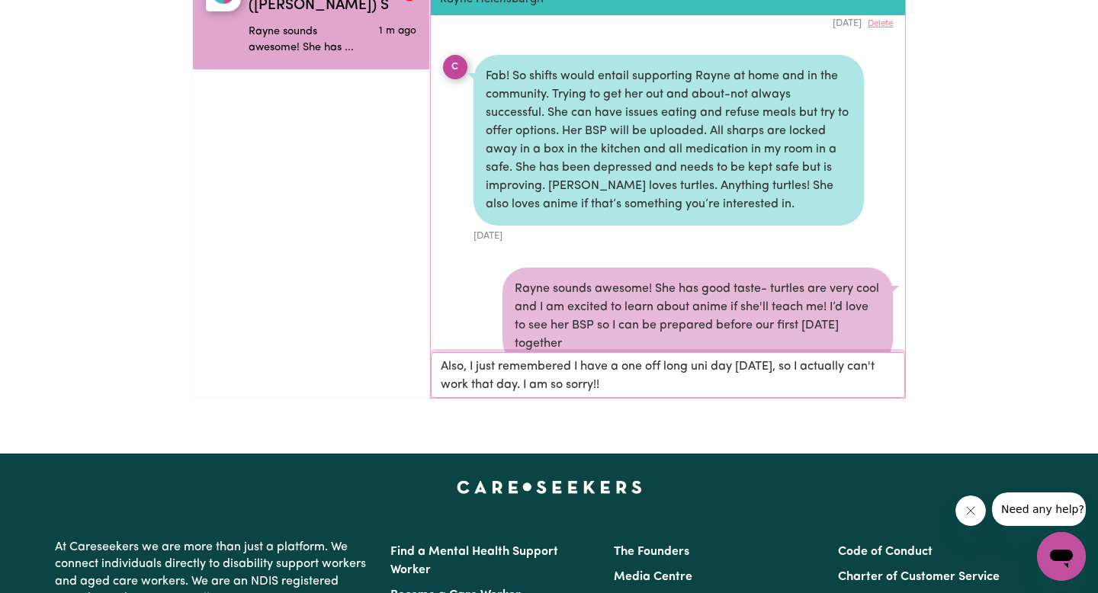
click at [692, 386] on textarea "Also, I just remembered I have a one off long uni day on Thursday the 28th, so …" at bounding box center [668, 375] width 474 height 46
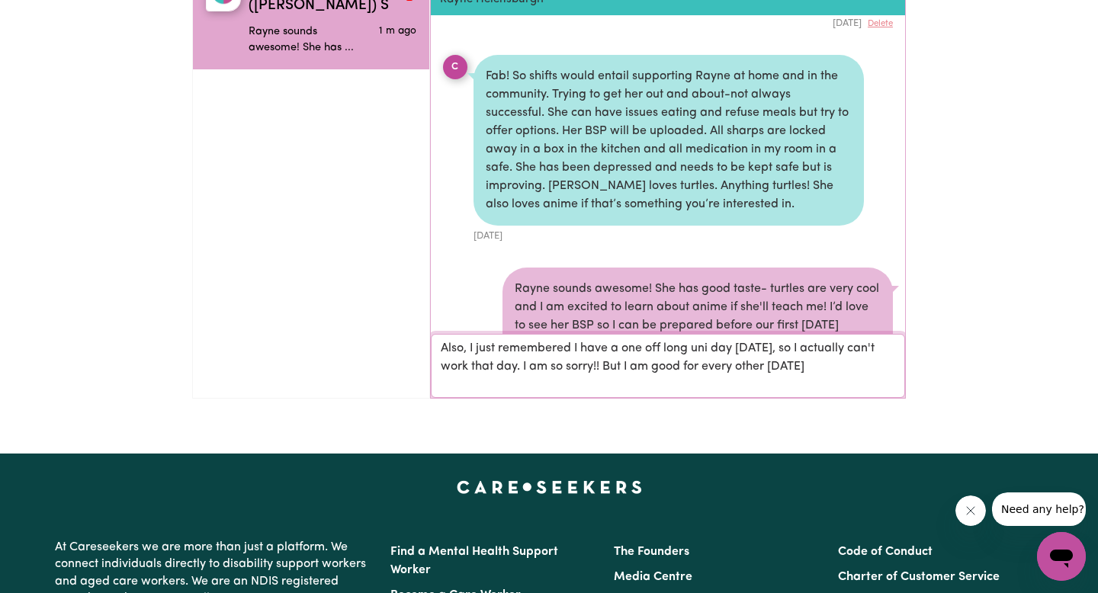
drag, startPoint x: 695, startPoint y: 385, endPoint x: 683, endPoint y: 364, distance: 24.6
click at [683, 364] on textarea "Also, I just remembered I have a one off long uni day on Thursday the 28th, so …" at bounding box center [668, 366] width 474 height 64
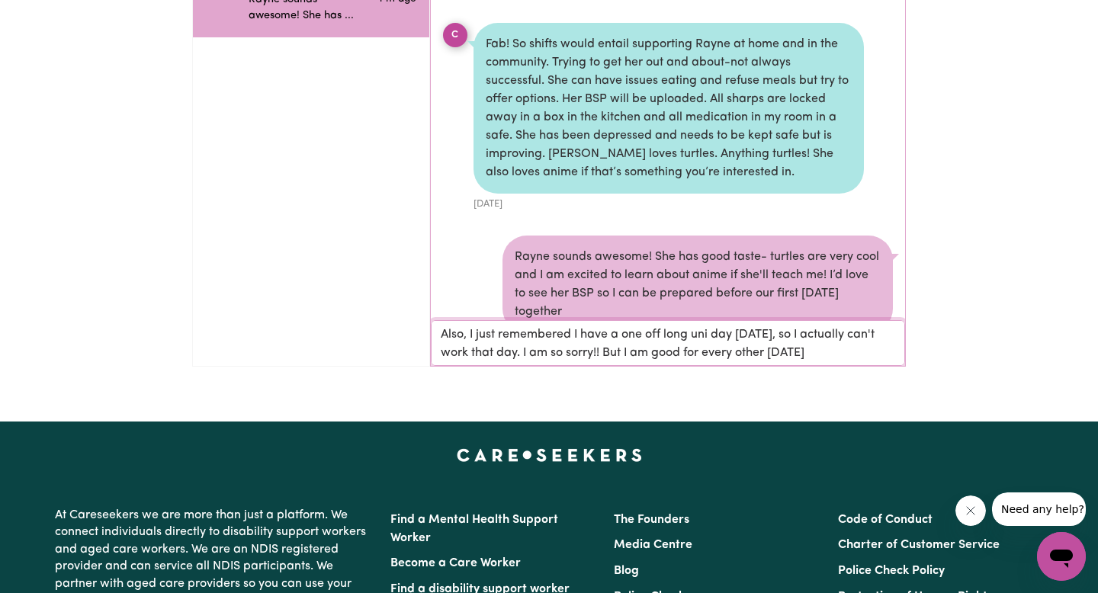
scroll to position [303, 0]
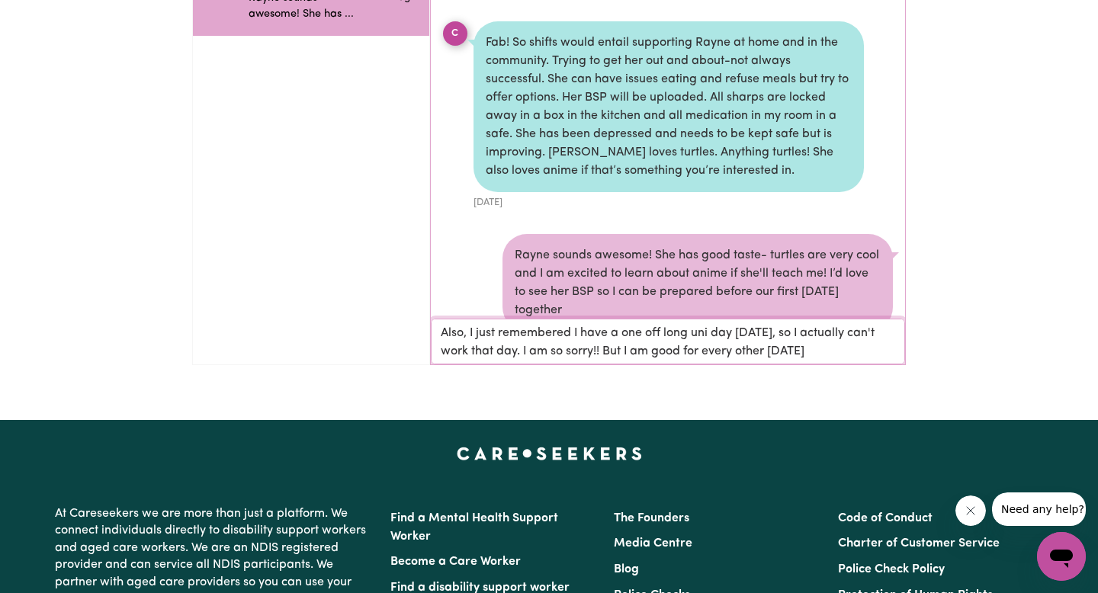
click at [756, 352] on textarea "Also, I just remembered I have a one off long uni day on Thursday the 28th, so …" at bounding box center [668, 342] width 474 height 46
click at [651, 355] on textarea "Also, I just remembered I have a one off long uni day on Thursday the 28th, so …" at bounding box center [668, 342] width 474 height 46
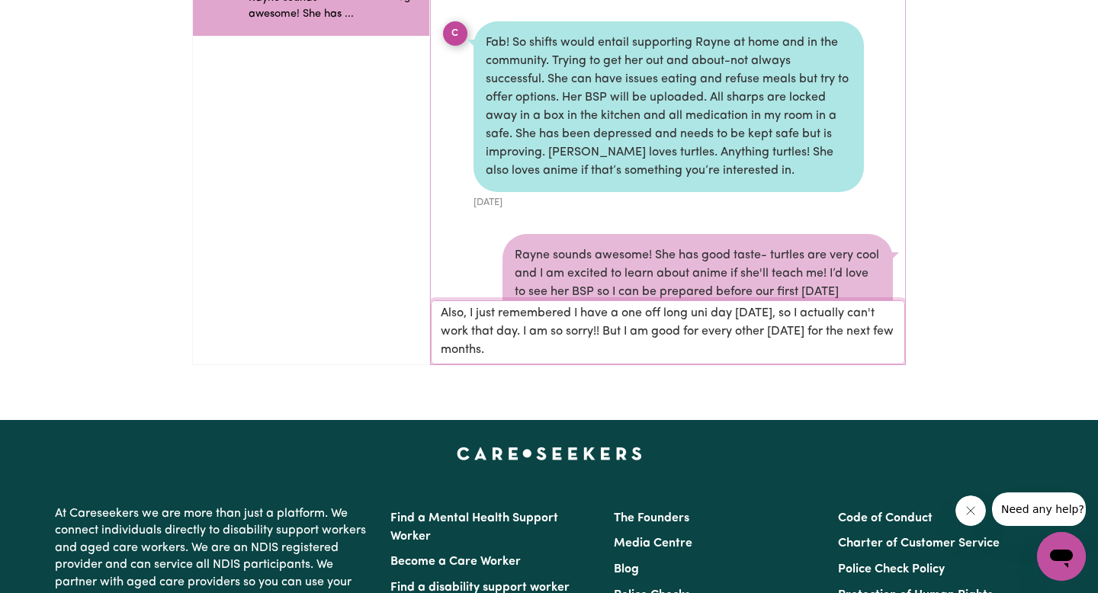
type textarea "Also, I just remembered I have a one off long uni day on Thursday the 28th, so …"
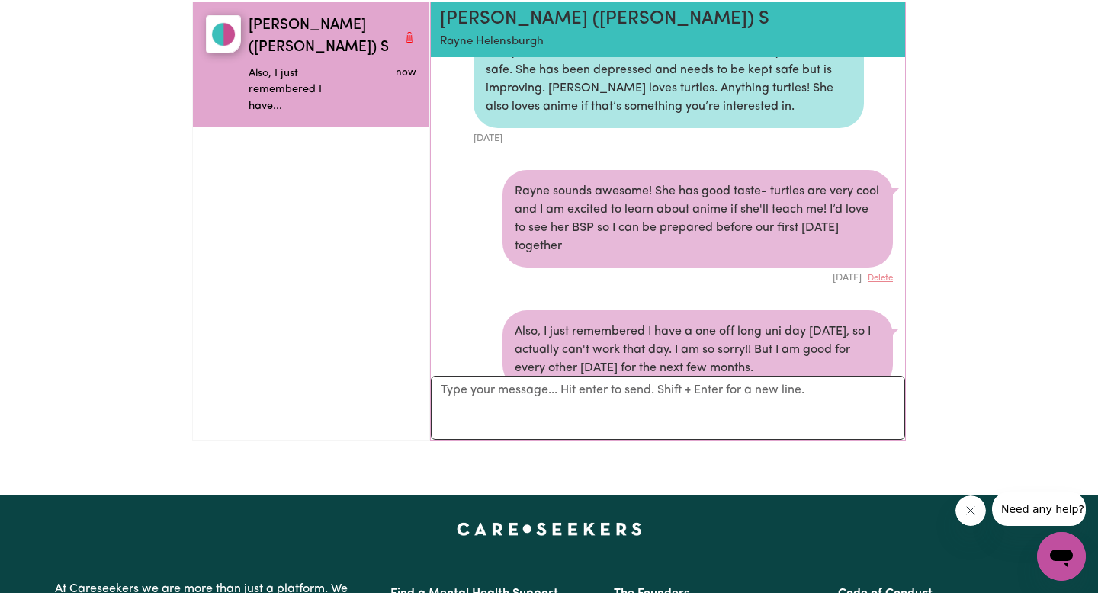
scroll to position [227, 0]
